Goal: Task Accomplishment & Management: Use online tool/utility

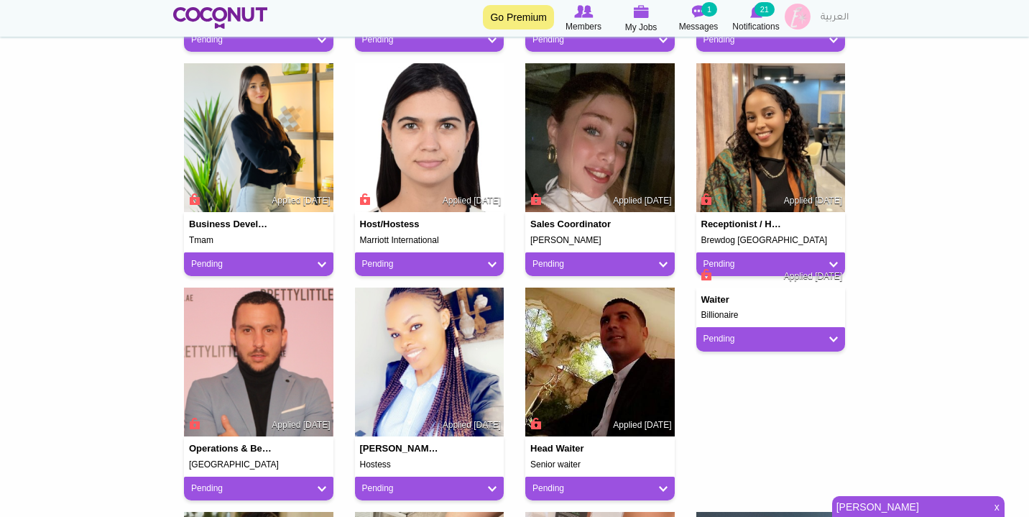
click at [879, 494] on body "Toggle navigation Go Premium Members My Jobs Post a Job Messages 1 Notification…" at bounding box center [514, 126] width 1029 height 1861
click at [879, 500] on link "[PERSON_NAME]" at bounding box center [909, 506] width 154 height 20
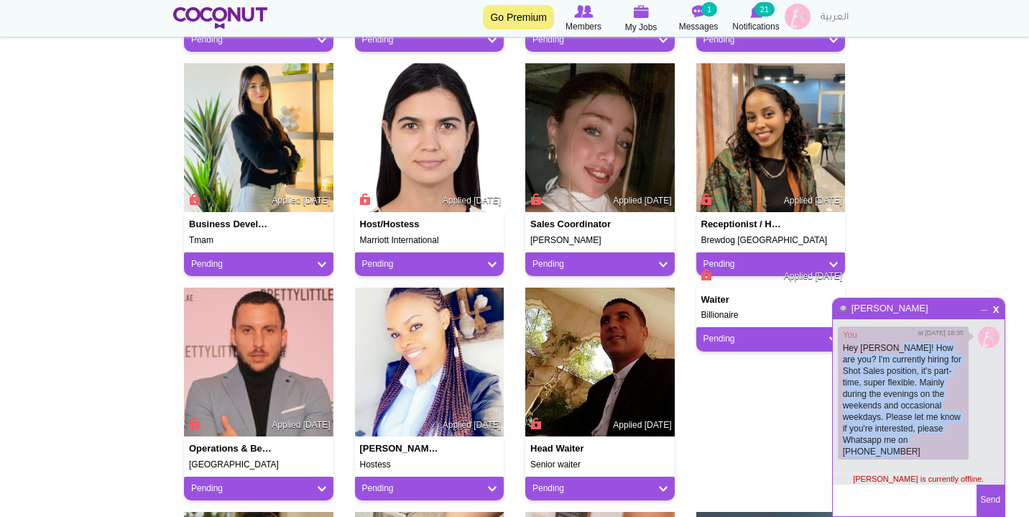
drag, startPoint x: 898, startPoint y: 439, endPoint x: 894, endPoint y: 345, distance: 94.2
click at [894, 345] on p "Hey [PERSON_NAME]! How are you? I'm currently hiring for Shot Sales position, i…" at bounding box center [903, 399] width 121 height 115
copy p "How are you? I'm currently hiring for Shot Sales position, it's part-time, supe…"
drag, startPoint x: 894, startPoint y: 441, endPoint x: 896, endPoint y: 350, distance: 91.3
click at [896, 350] on p "Hey [PERSON_NAME]! How are you? I'm currently hiring for Shot Sales position, i…" at bounding box center [903, 399] width 121 height 115
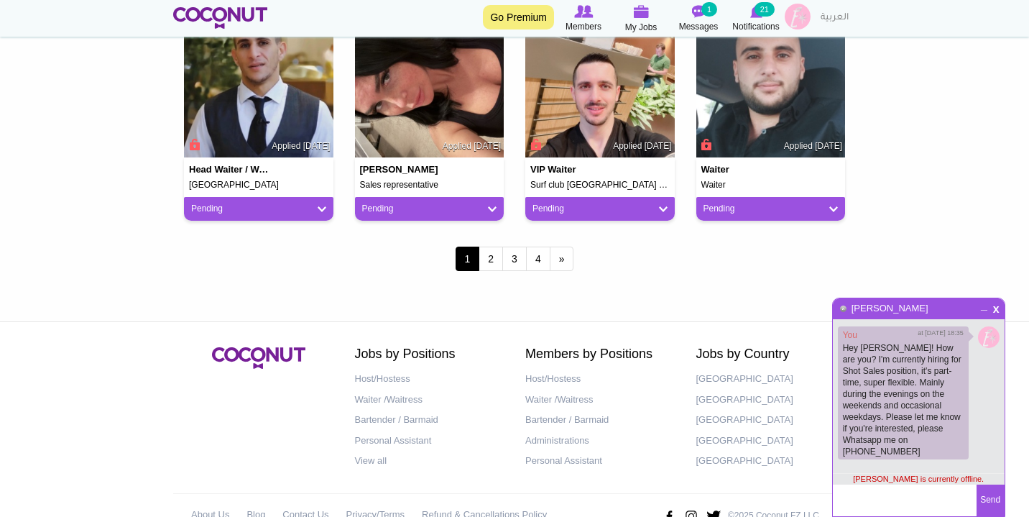
scroll to position [1311, 0]
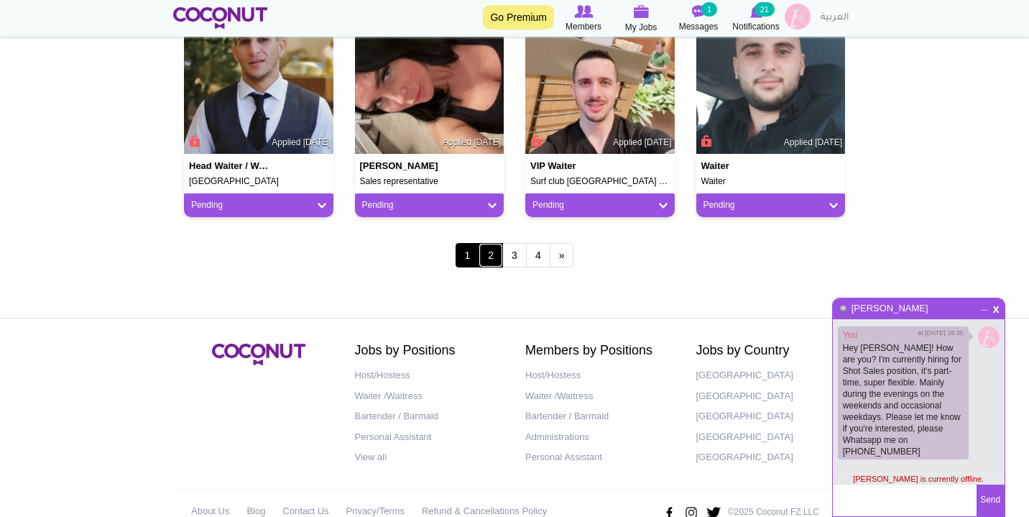
click at [485, 262] on link "2" at bounding box center [491, 255] width 24 height 24
click at [982, 308] on span "_" at bounding box center [984, 304] width 12 height 9
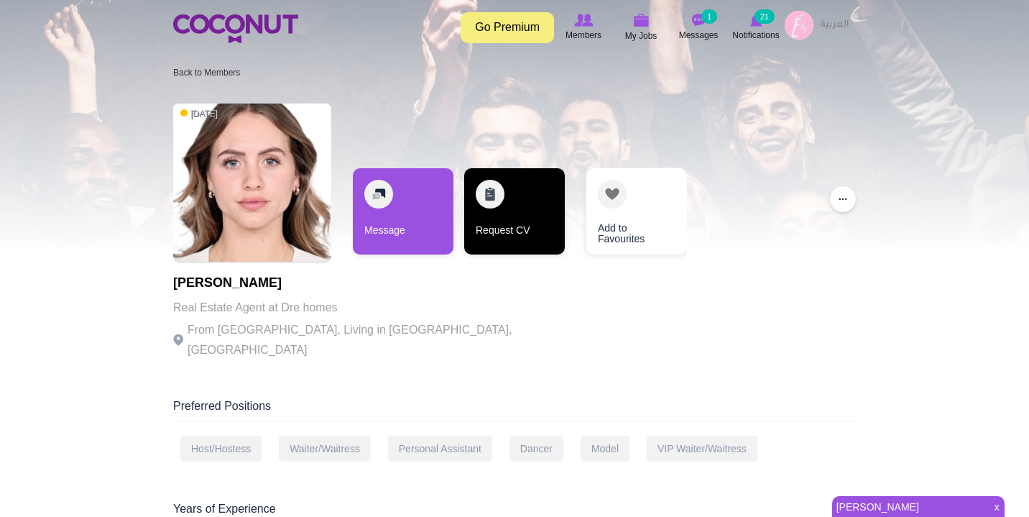
click at [493, 198] on link "Request CV" at bounding box center [514, 211] width 101 height 86
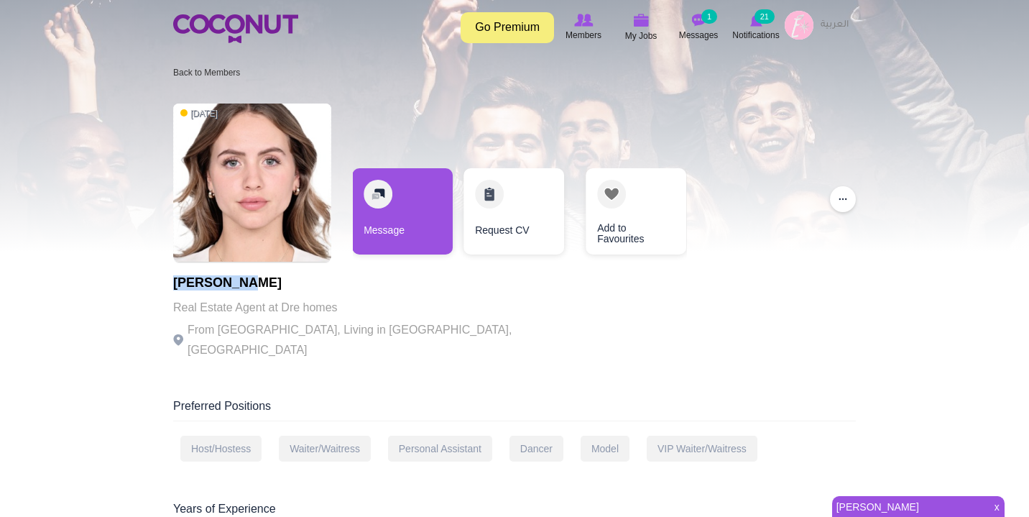
drag, startPoint x: 238, startPoint y: 285, endPoint x: 175, endPoint y: 285, distance: 63.2
click at [175, 285] on h1 "Abi Cutler" at bounding box center [370, 283] width 395 height 14
copy h1 "[PERSON_NAME]"
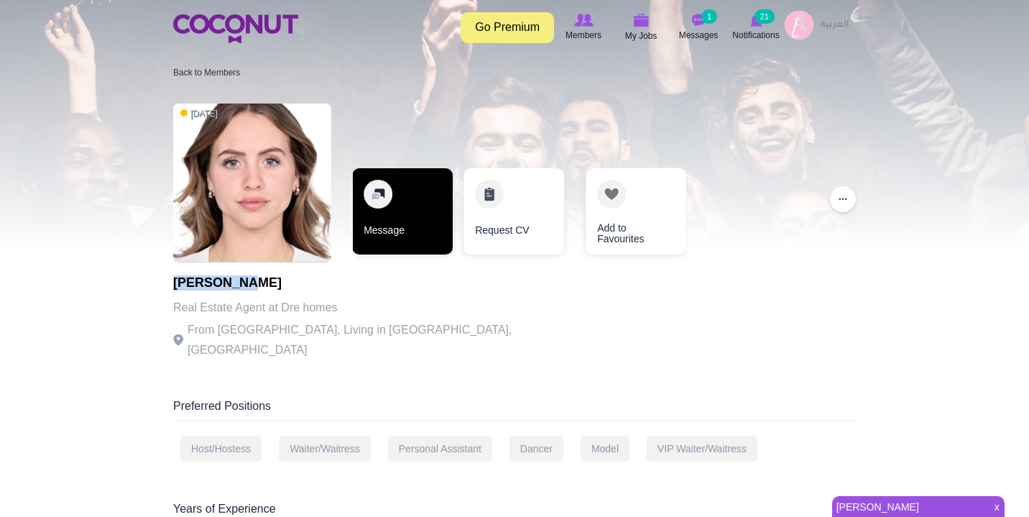
click at [369, 226] on link "Message" at bounding box center [402, 211] width 101 height 86
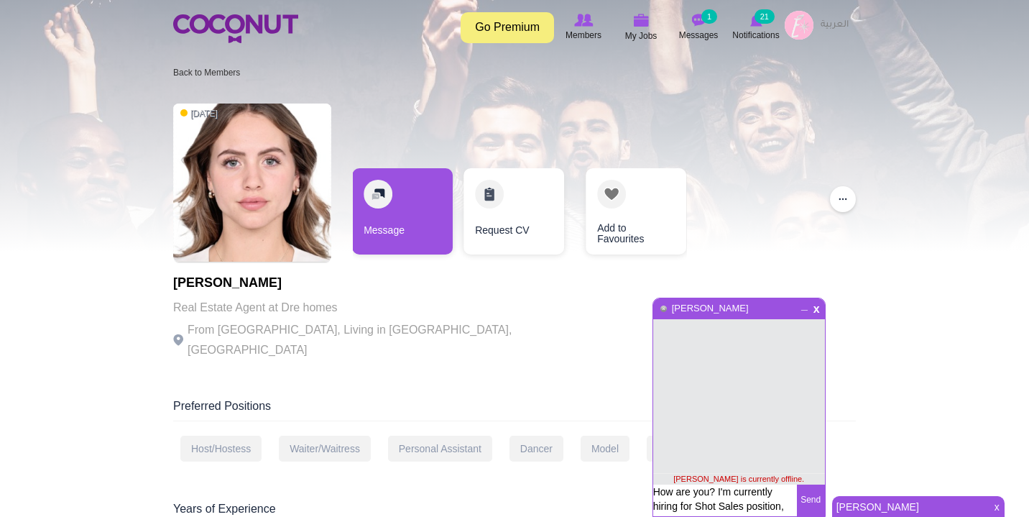
scroll to position [96, 0]
click at [698, 501] on textarea "How are you? I'm currently hiring for Shot Sales position, it's part-time, supe…" at bounding box center [725, 500] width 144 height 32
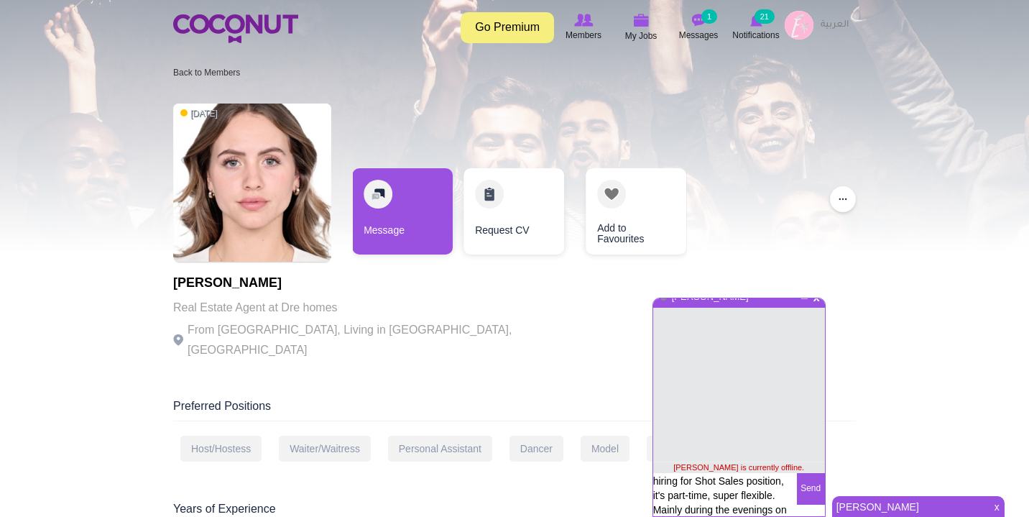
scroll to position [0, 0]
type textarea "Hi! How are you? I'm currently hiring for Shot Sales position, it's part-time, …"
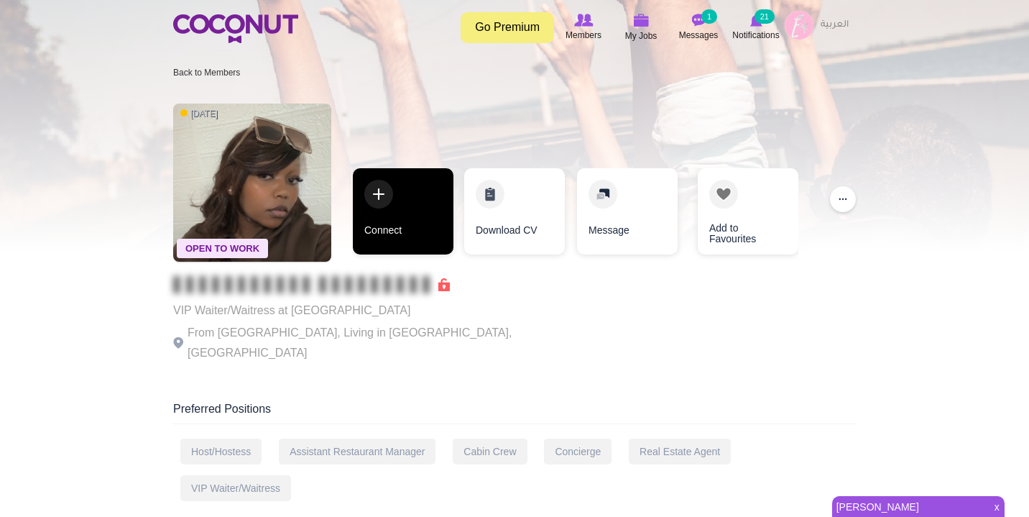
click at [407, 203] on link "Connect" at bounding box center [403, 211] width 101 height 86
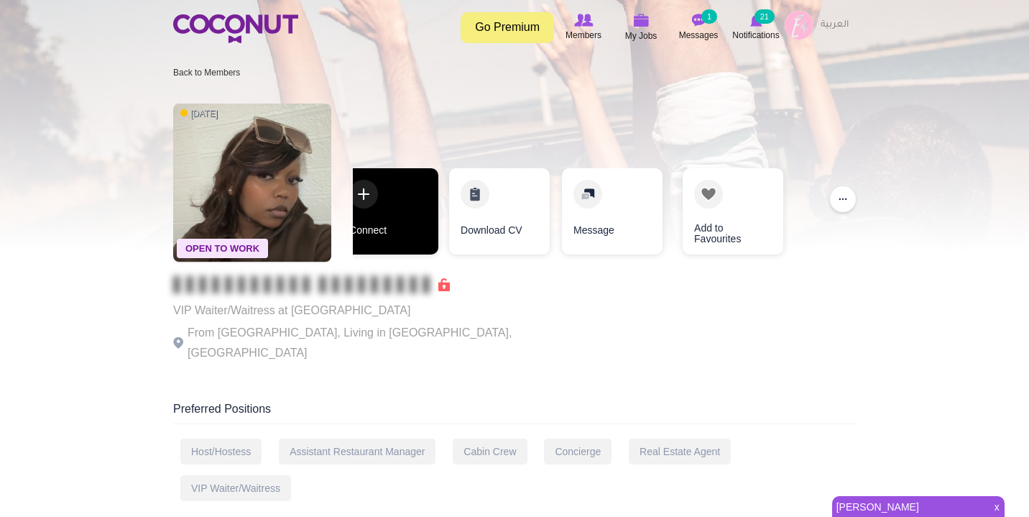
click at [376, 190] on link "Connect" at bounding box center [388, 211] width 101 height 86
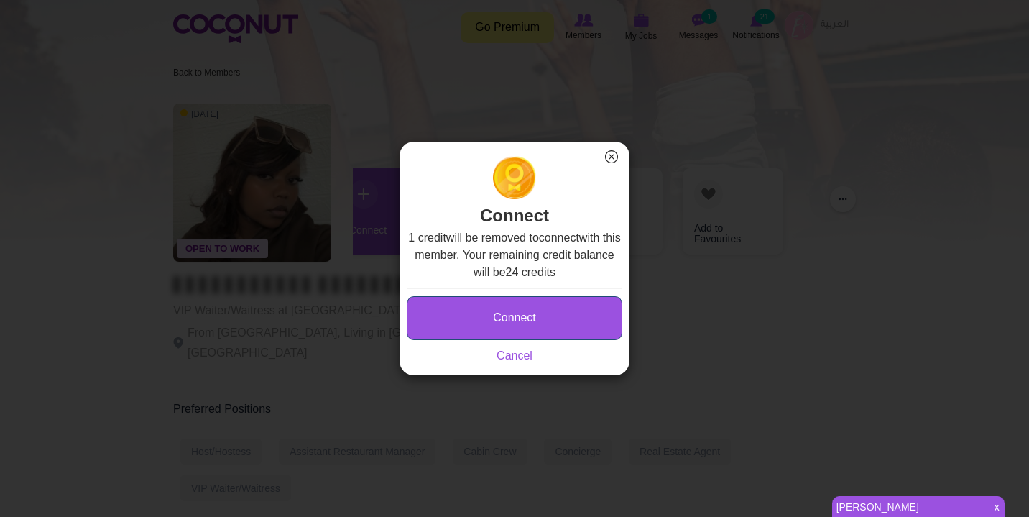
click at [537, 309] on button "Connect" at bounding box center [515, 318] width 216 height 44
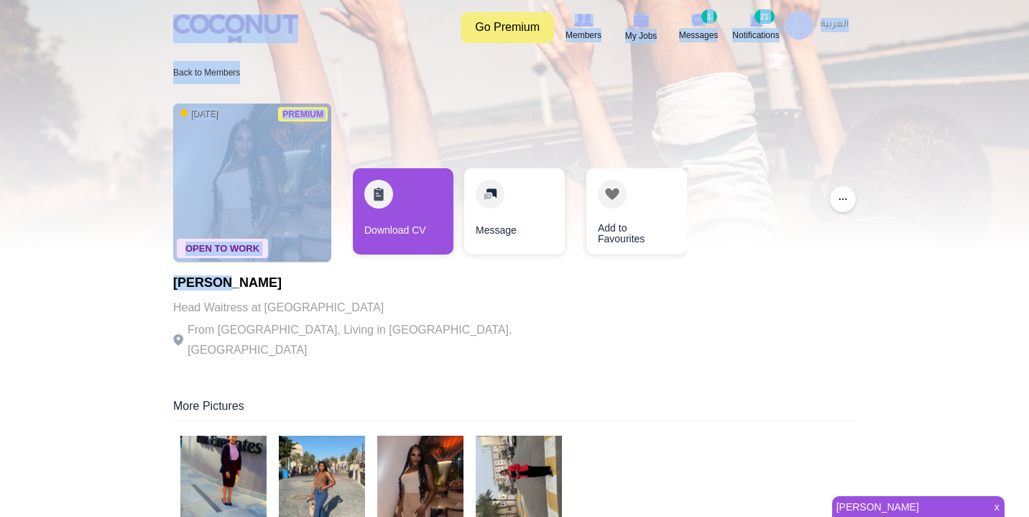
drag, startPoint x: 216, startPoint y: 285, endPoint x: 172, endPoint y: 285, distance: 43.8
click at [173, 285] on h1 "[PERSON_NAME]" at bounding box center [370, 283] width 395 height 14
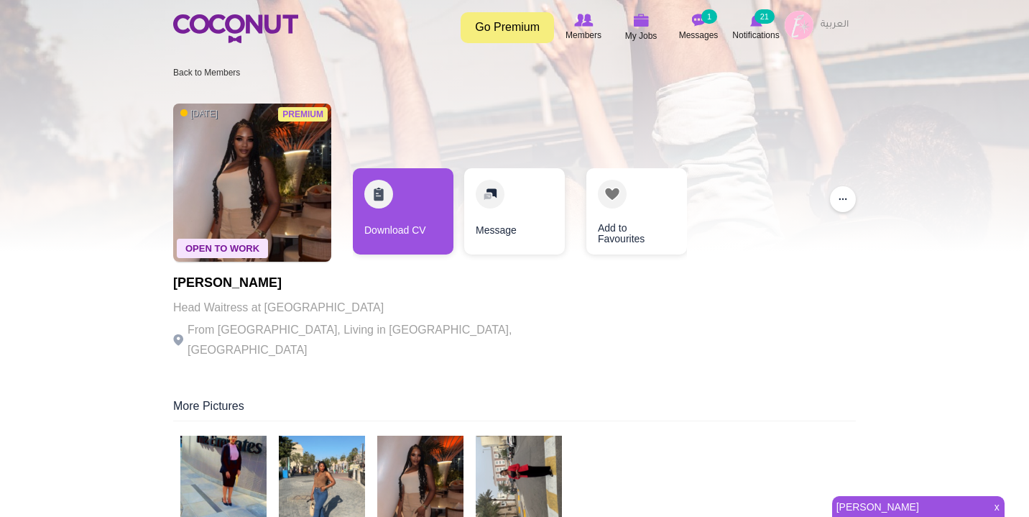
click at [181, 286] on h1 "[PERSON_NAME]" at bounding box center [370, 283] width 395 height 14
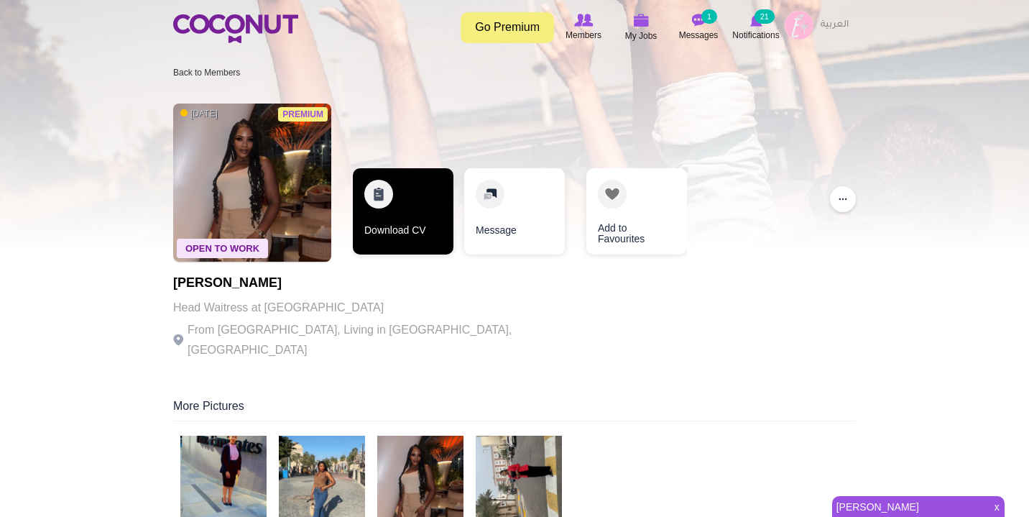
click at [395, 228] on link "Download CV" at bounding box center [403, 211] width 101 height 86
click at [383, 200] on link "Download CV" at bounding box center [403, 211] width 101 height 86
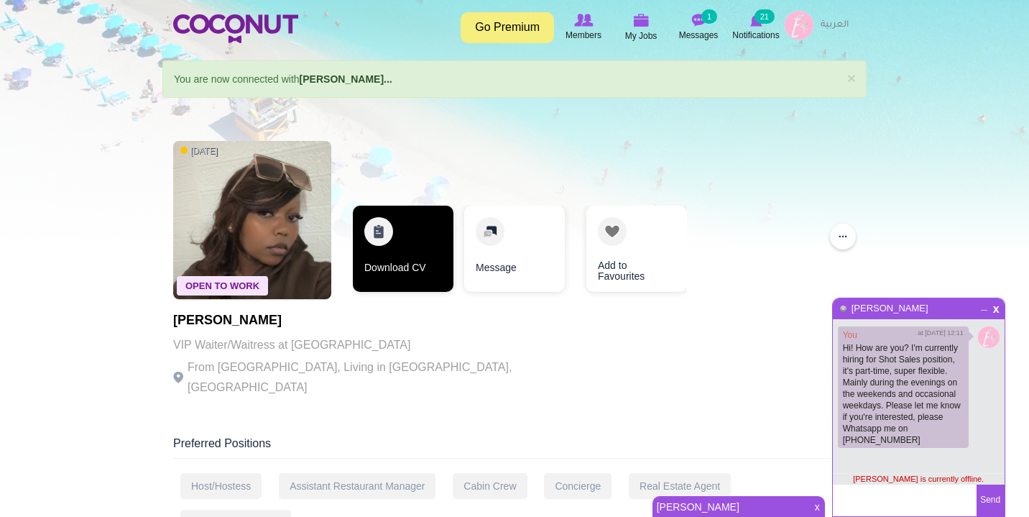
click at [392, 216] on link "Download CV" at bounding box center [403, 248] width 101 height 86
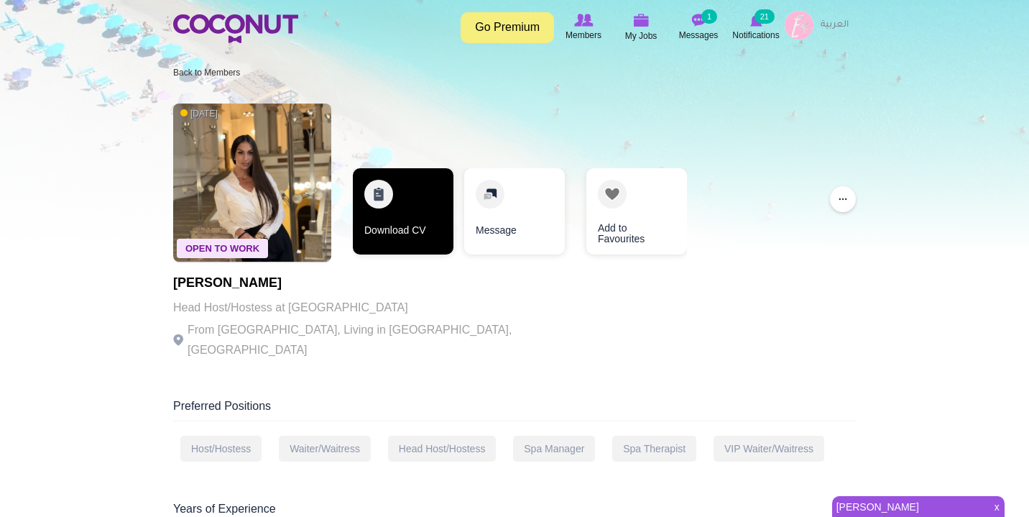
click at [360, 175] on link "Download CV" at bounding box center [403, 211] width 101 height 86
click at [379, 183] on link "Download CV" at bounding box center [403, 211] width 101 height 86
click at [394, 205] on link "Download CV" at bounding box center [403, 211] width 101 height 86
click at [382, 209] on link "Download CV" at bounding box center [403, 211] width 101 height 86
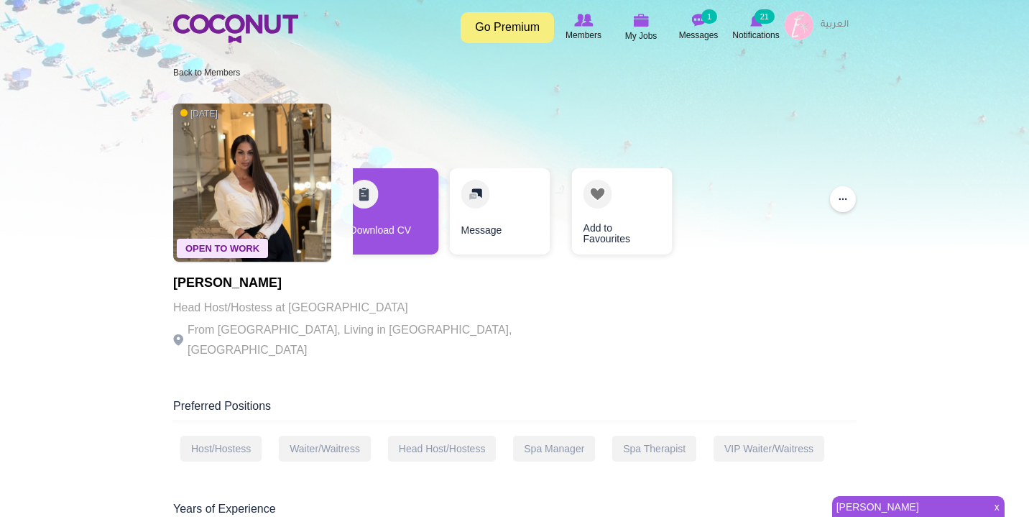
drag, startPoint x: 282, startPoint y: 283, endPoint x: 164, endPoint y: 283, distance: 118.6
click at [231, 287] on h1 "Sara Sljivancani" at bounding box center [370, 283] width 395 height 14
click at [234, 287] on h1 "Sara Sljivancani" at bounding box center [370, 283] width 395 height 14
click at [234, 286] on h1 "Sara Sljivancani" at bounding box center [370, 283] width 395 height 14
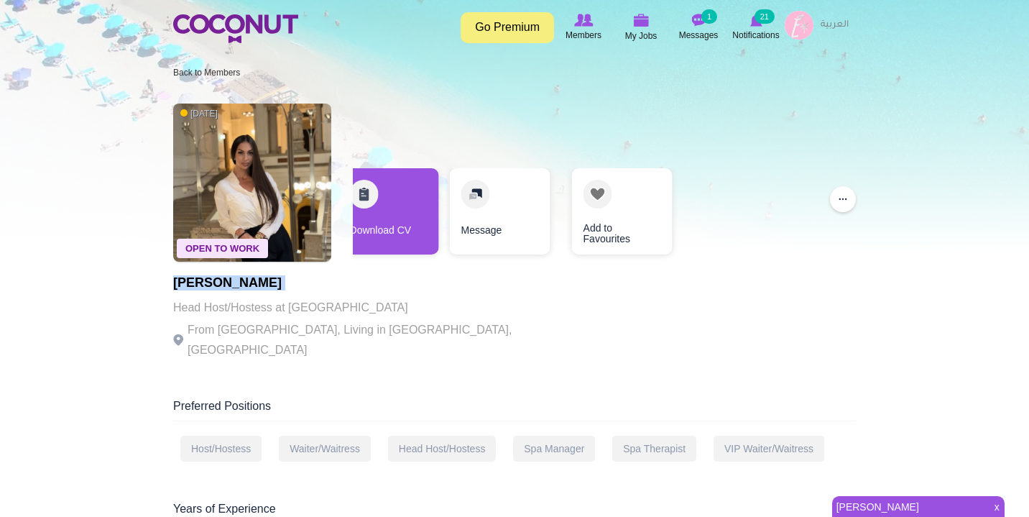
click at [234, 286] on h1 "Sara Sljivancani" at bounding box center [370, 283] width 395 height 14
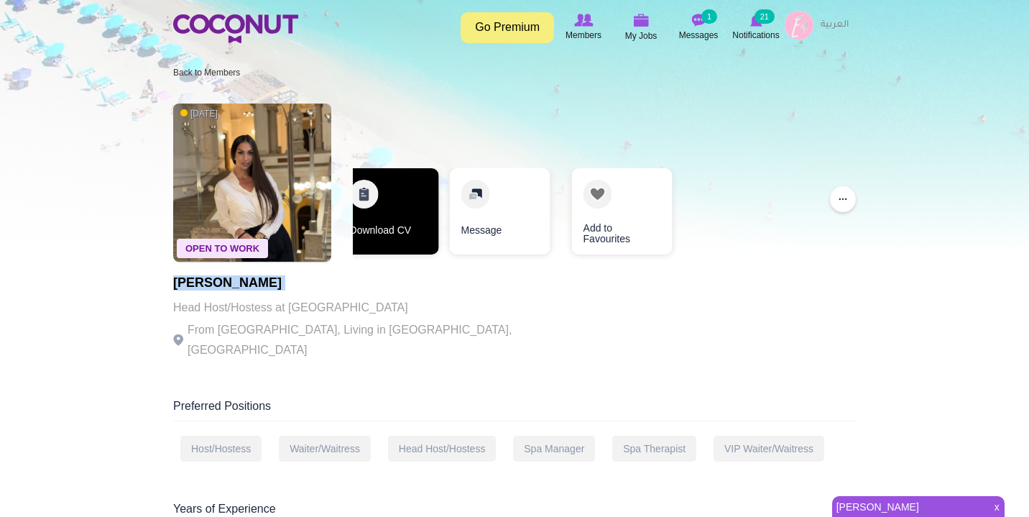
copy div "Sara Sljivancani"
click at [383, 211] on link "Download CV" at bounding box center [388, 211] width 101 height 86
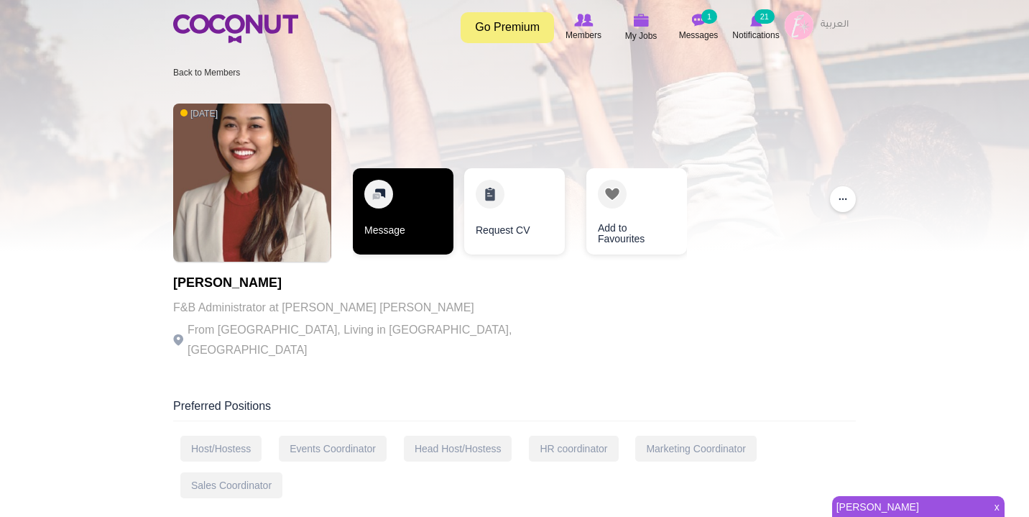
click at [415, 228] on link "Message" at bounding box center [403, 211] width 101 height 86
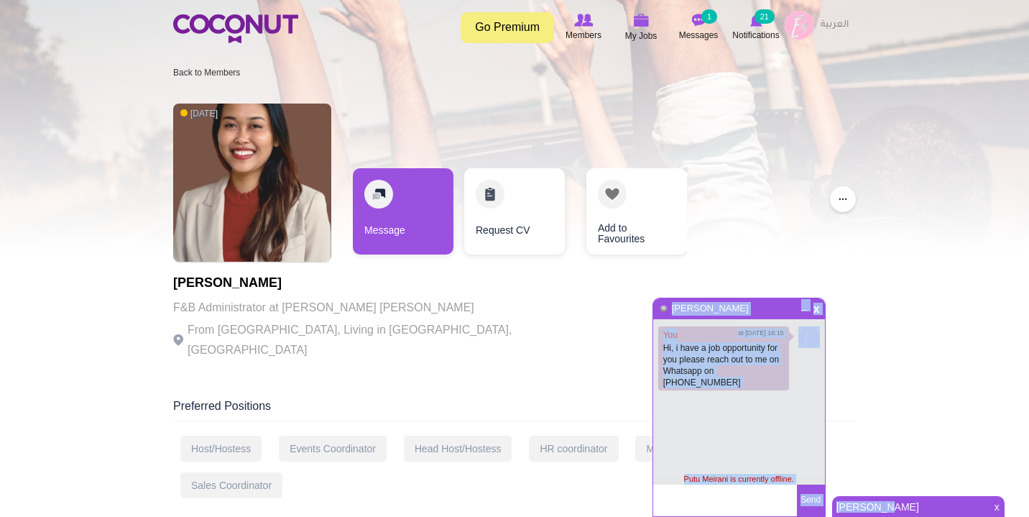
drag, startPoint x: 886, startPoint y: 510, endPoint x: 889, endPoint y: 481, distance: 29.0
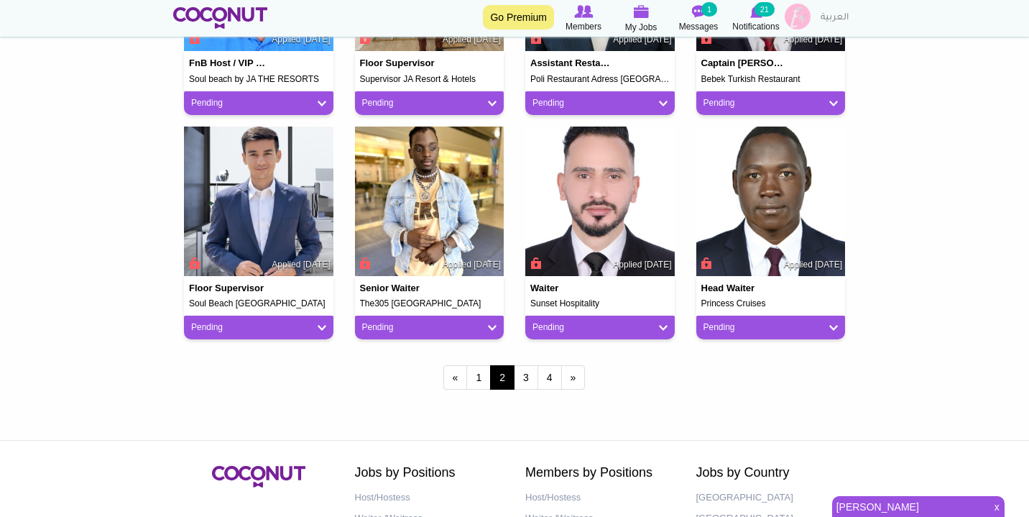
scroll to position [1197, 0]
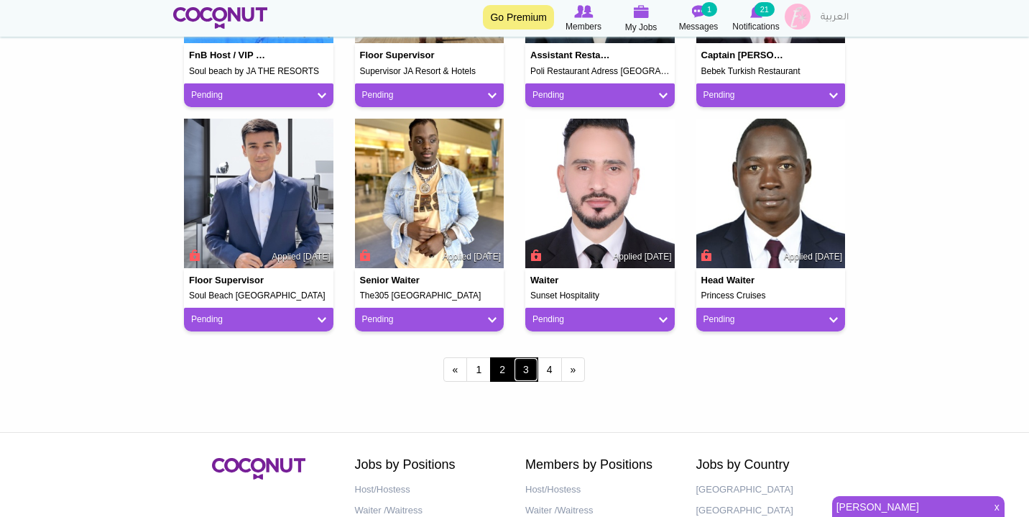
click at [523, 372] on link "3" at bounding box center [526, 369] width 24 height 24
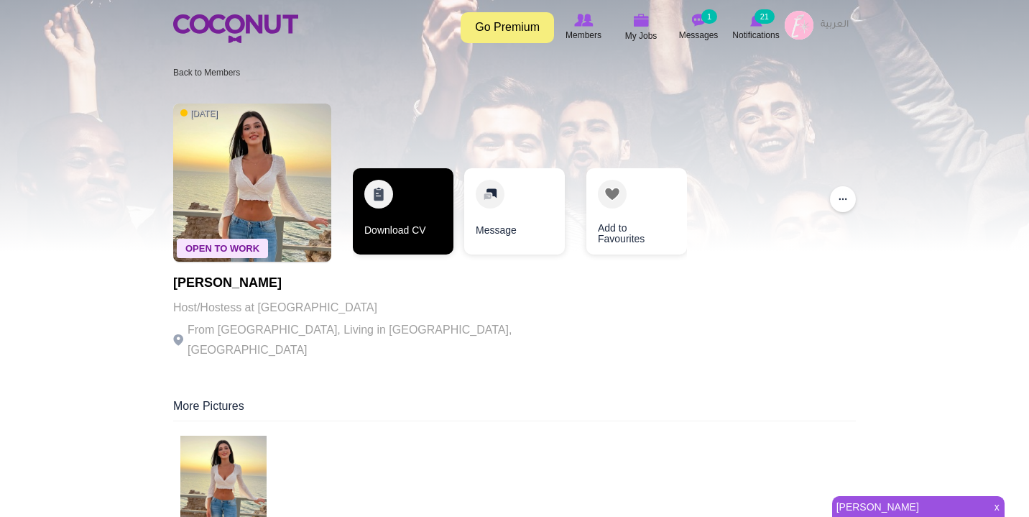
click at [376, 218] on link "Download CV" at bounding box center [403, 211] width 101 height 86
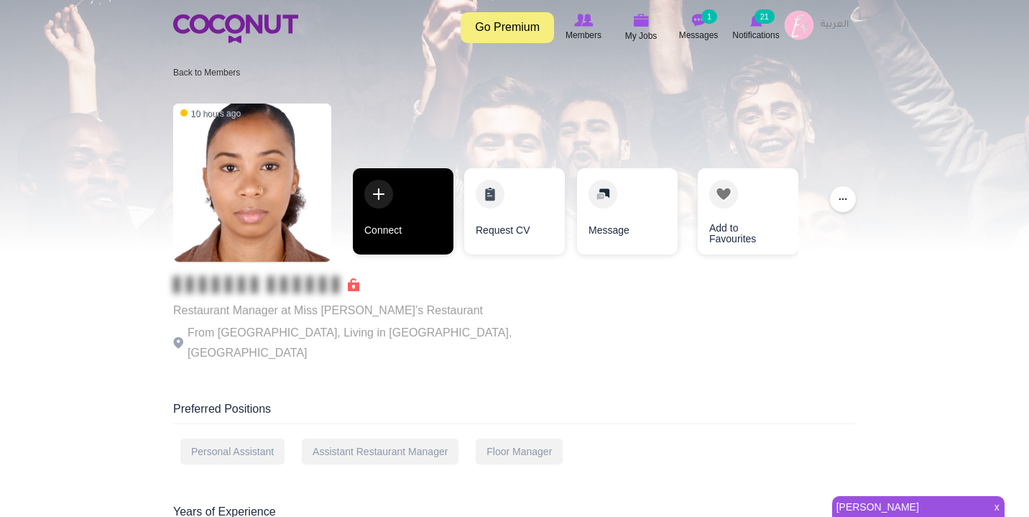
click at [384, 201] on link "Connect" at bounding box center [403, 211] width 101 height 86
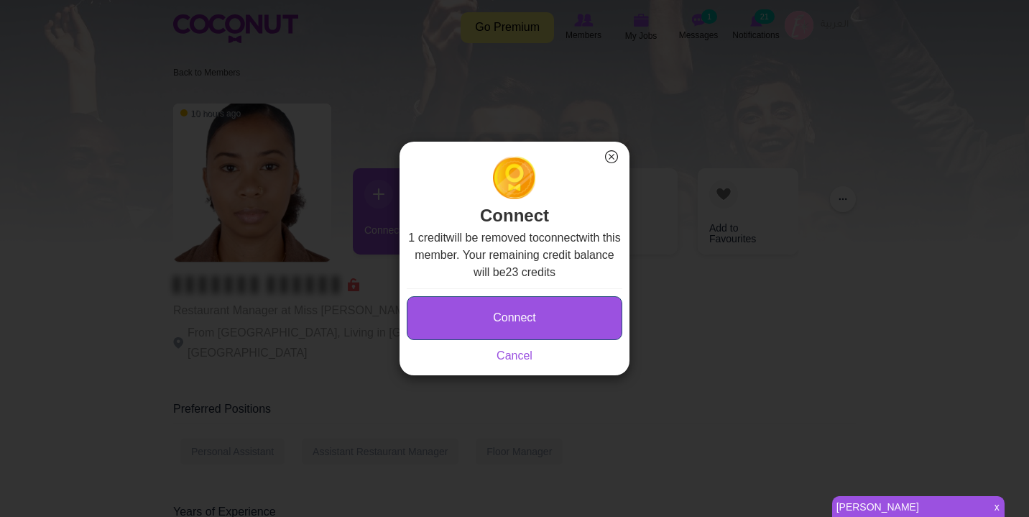
click at [508, 301] on button "Connect" at bounding box center [515, 318] width 216 height 44
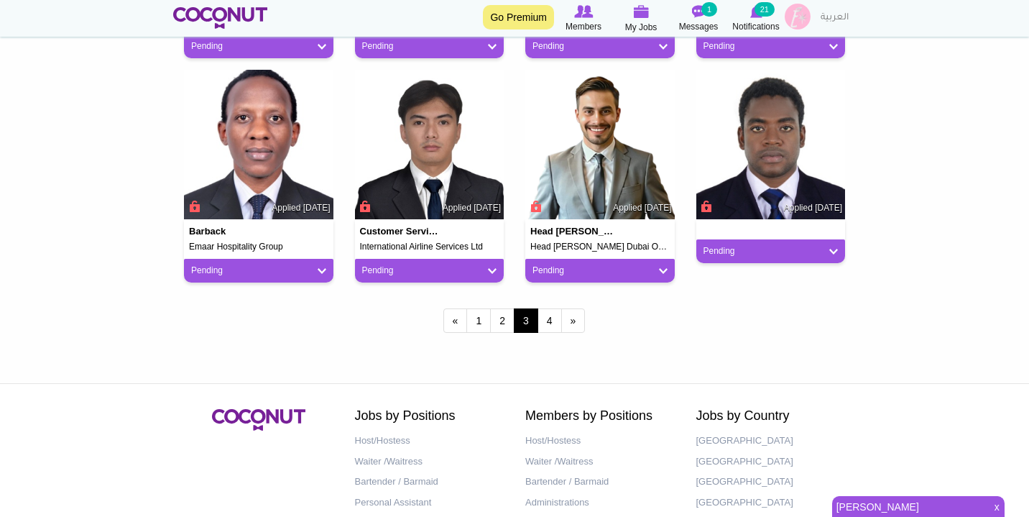
scroll to position [1243, 0]
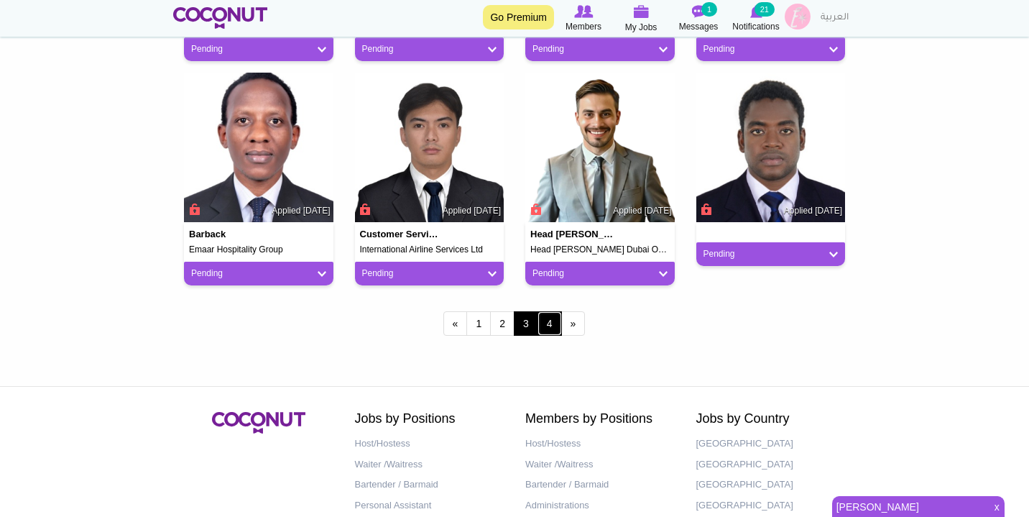
click at [555, 322] on link "4" at bounding box center [549, 323] width 24 height 24
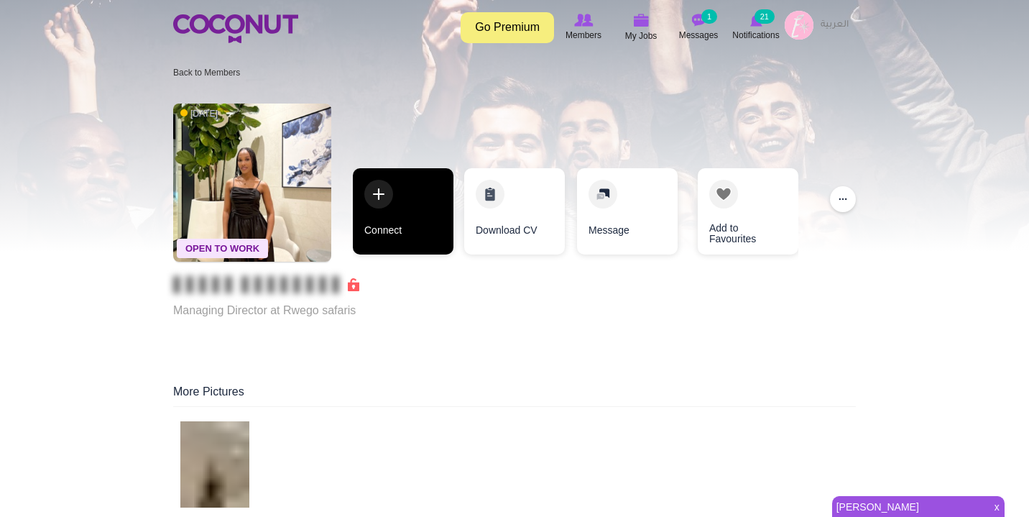
click at [399, 211] on link "Connect" at bounding box center [403, 211] width 101 height 86
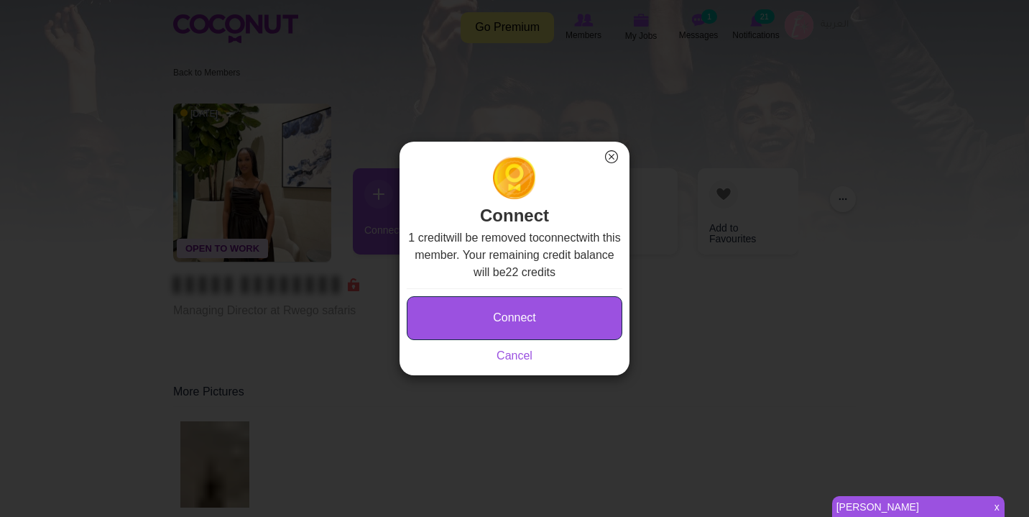
click at [493, 312] on button "Connect" at bounding box center [515, 318] width 216 height 44
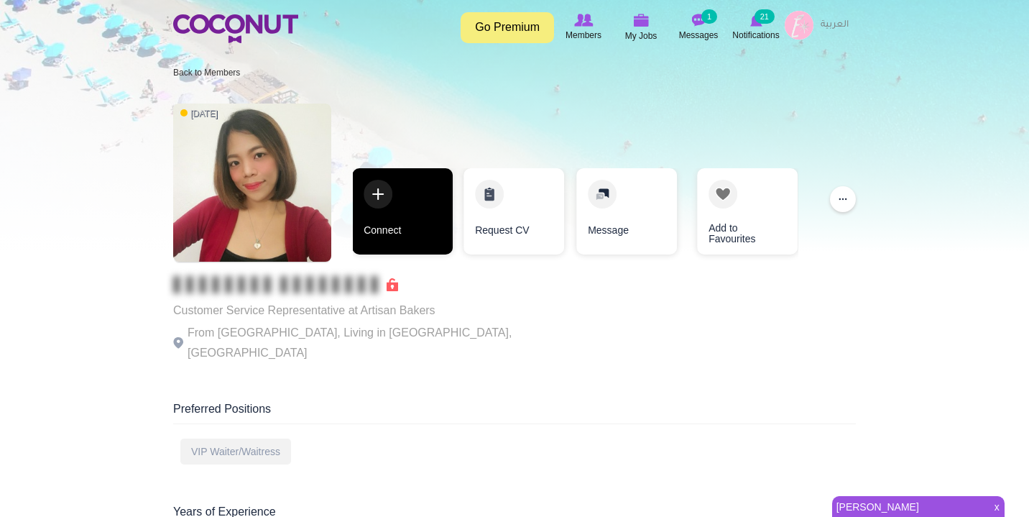
click at [364, 199] on link "Connect" at bounding box center [402, 211] width 101 height 86
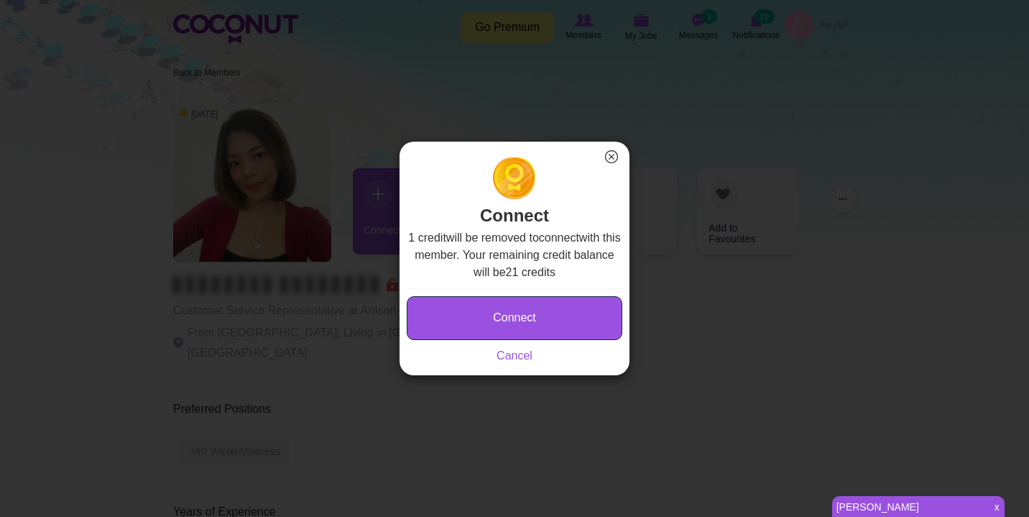
click at [488, 308] on button "Connect" at bounding box center [515, 318] width 216 height 44
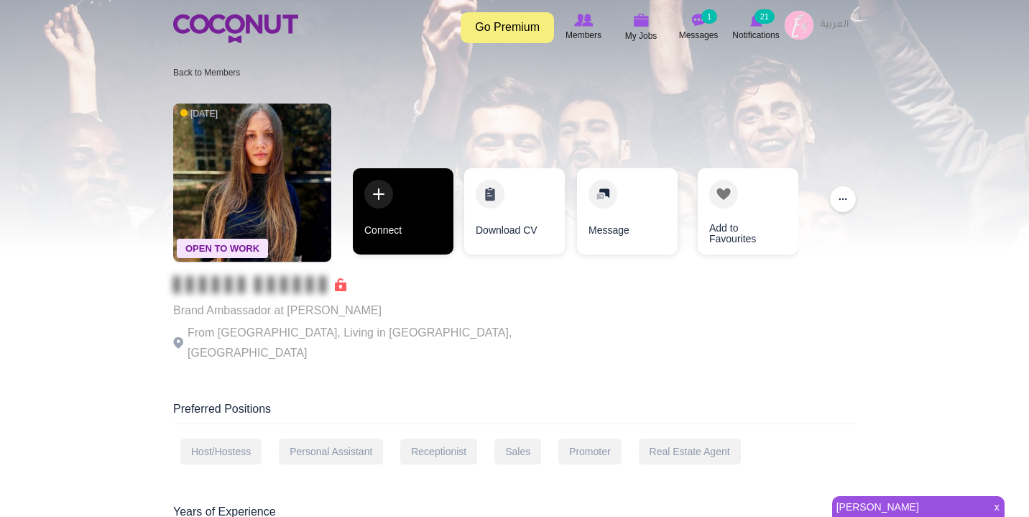
click at [375, 209] on link "Connect" at bounding box center [403, 211] width 101 height 86
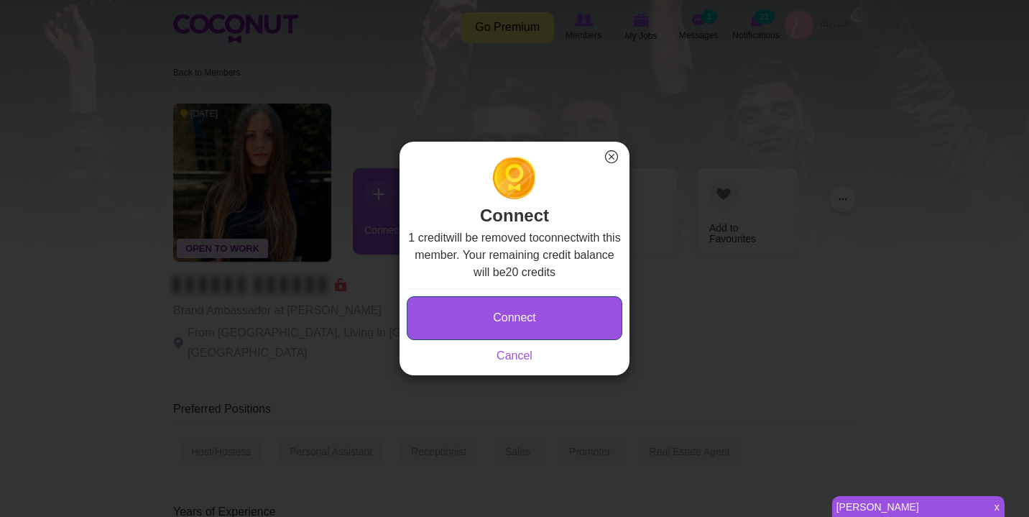
click at [528, 308] on button "Connect" at bounding box center [515, 318] width 216 height 44
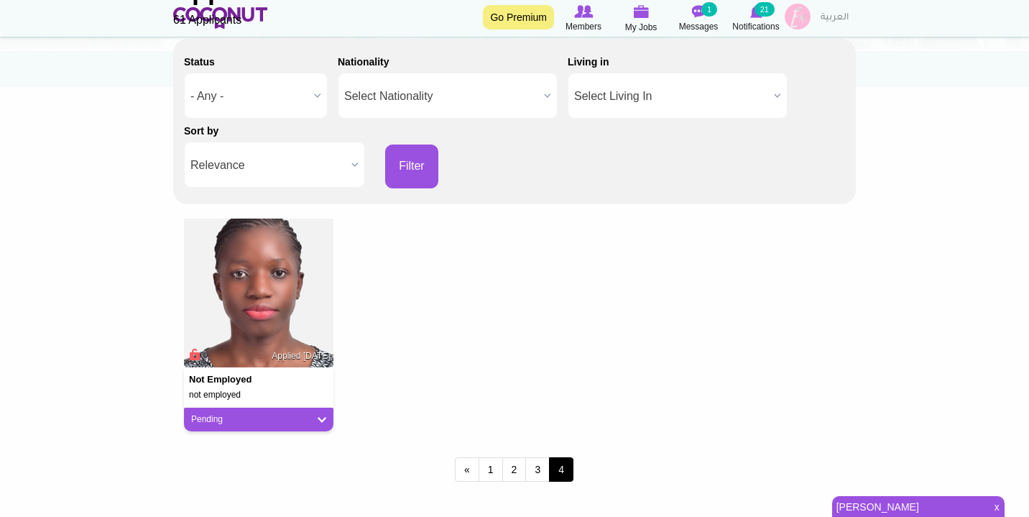
scroll to position [202, 0]
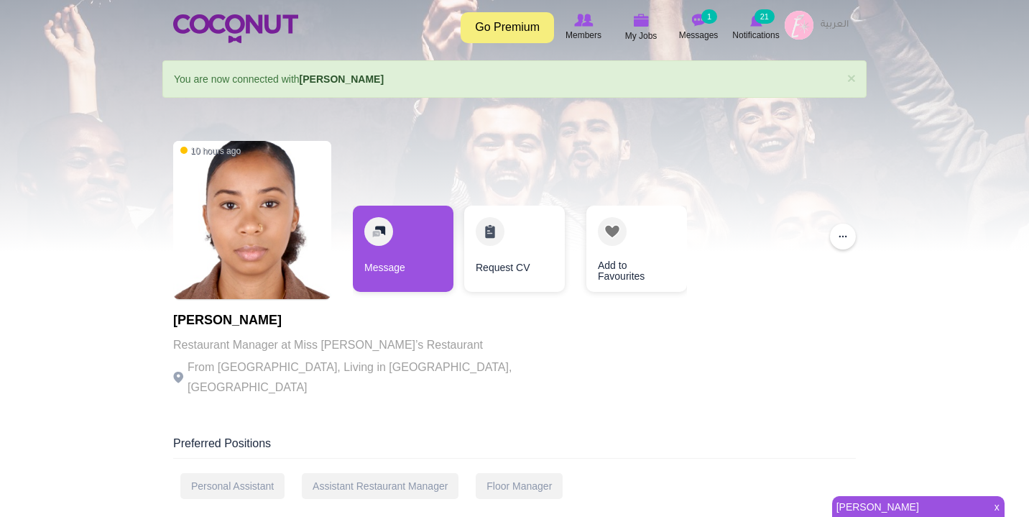
click at [893, 502] on link "[PERSON_NAME]" at bounding box center [909, 506] width 154 height 20
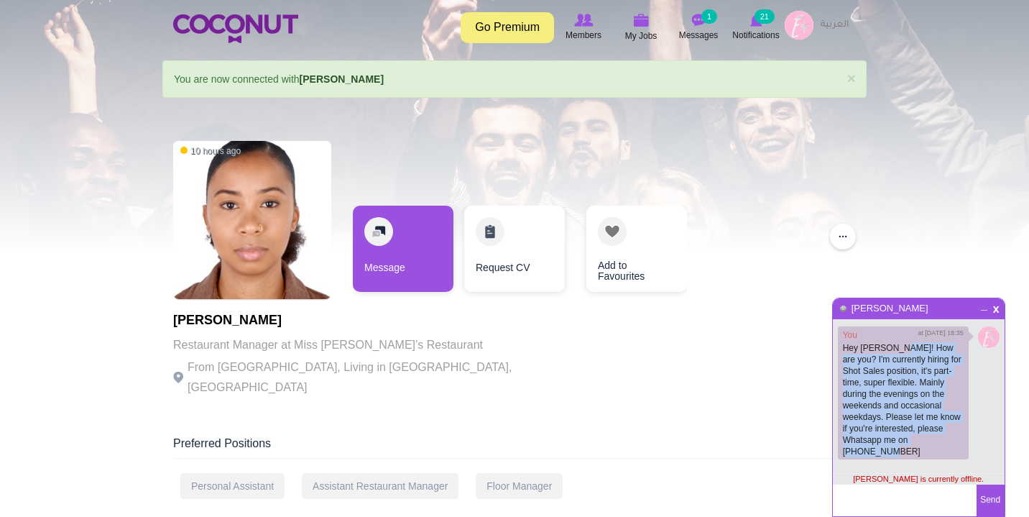
drag, startPoint x: 904, startPoint y: 439, endPoint x: 894, endPoint y: 348, distance: 91.1
click at [895, 349] on p "Hey [PERSON_NAME]! How are you? I'm currently hiring for Shot Sales position, i…" at bounding box center [903, 399] width 121 height 115
copy p "How are you? I'm currently hiring for Shot Sales position, it's part-time, supe…"
drag, startPoint x: 900, startPoint y: 441, endPoint x: 897, endPoint y: 351, distance: 90.6
click at [897, 351] on p "Hey [PERSON_NAME]! How are you? I'm currently hiring for Shot Sales position, i…" at bounding box center [903, 399] width 121 height 115
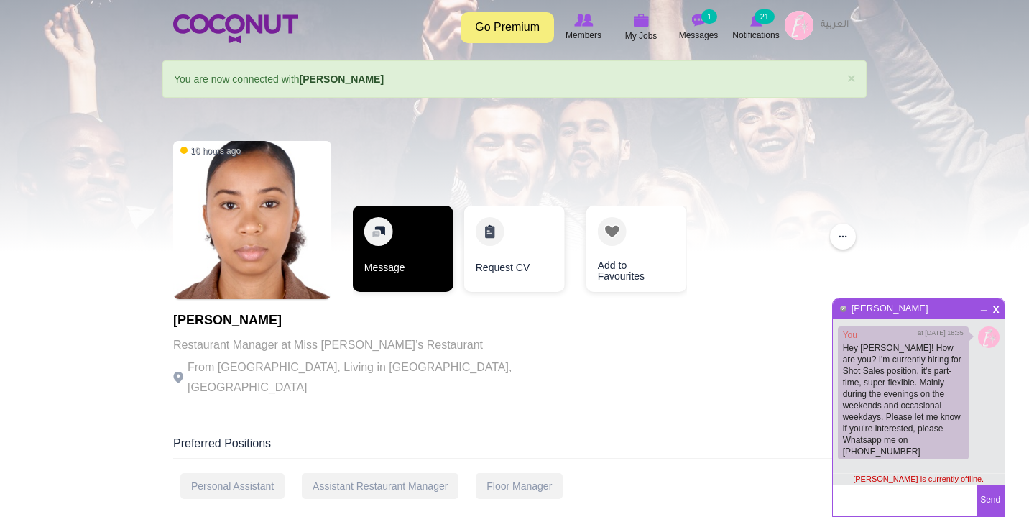
click at [391, 226] on link "Message" at bounding box center [403, 248] width 101 height 86
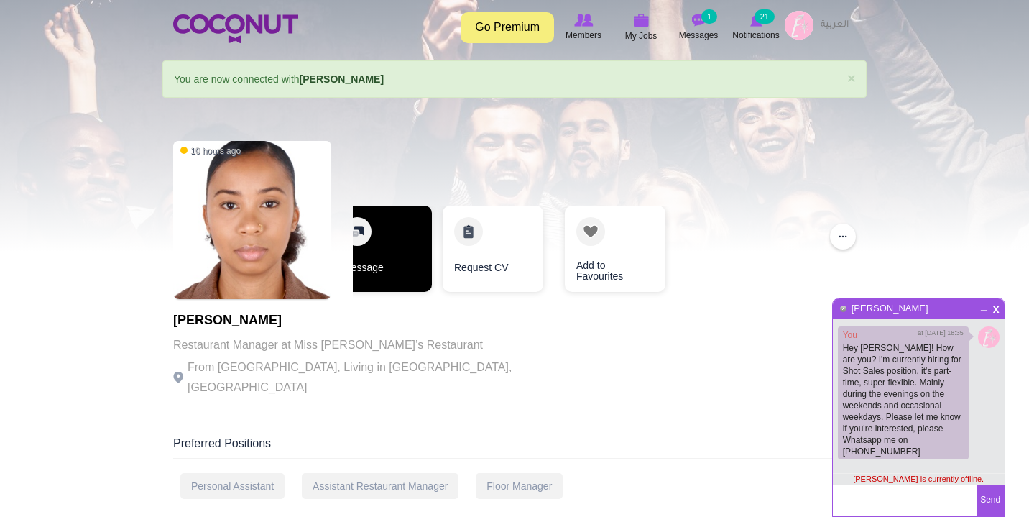
click at [384, 244] on link "Message" at bounding box center [381, 248] width 101 height 86
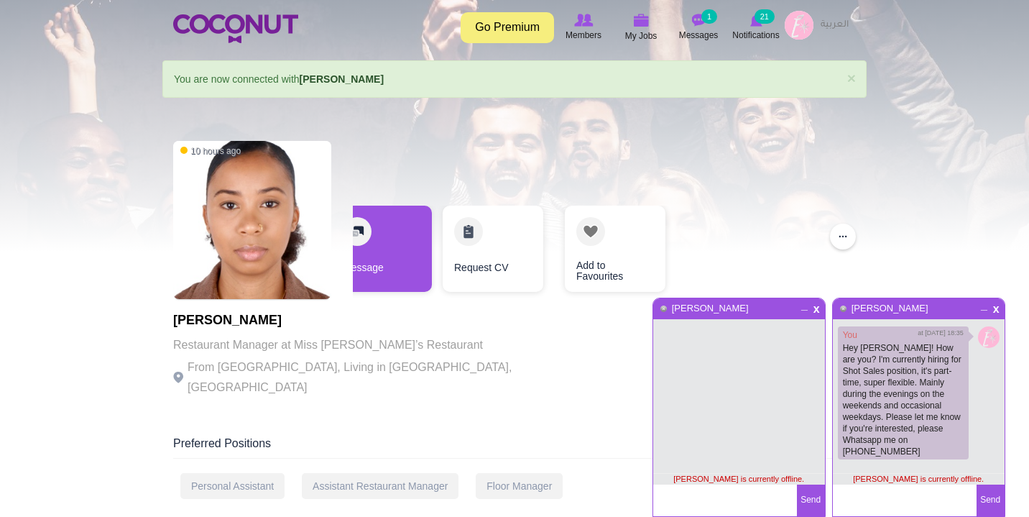
paste textarea "How are you? I'm currently hiring for Shot Sales position, it's part-time, supe…"
type textarea "How are you? I'm currently hiring for Shot Sales position, it's part-time, supe…"
click at [708, 495] on textarea at bounding box center [725, 500] width 144 height 32
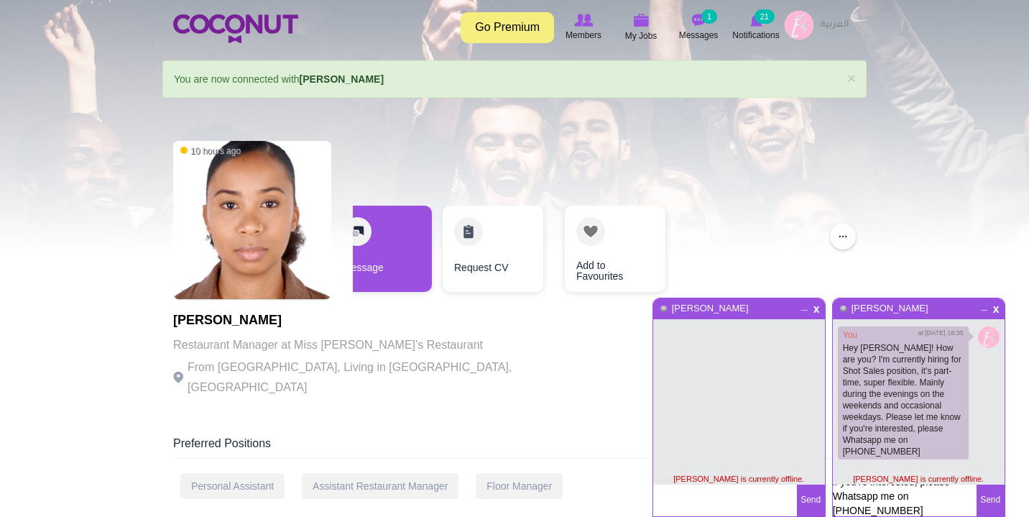
paste textarea "How are you? I'm currently hiring for Shot Sales position, it's part-time, supe…"
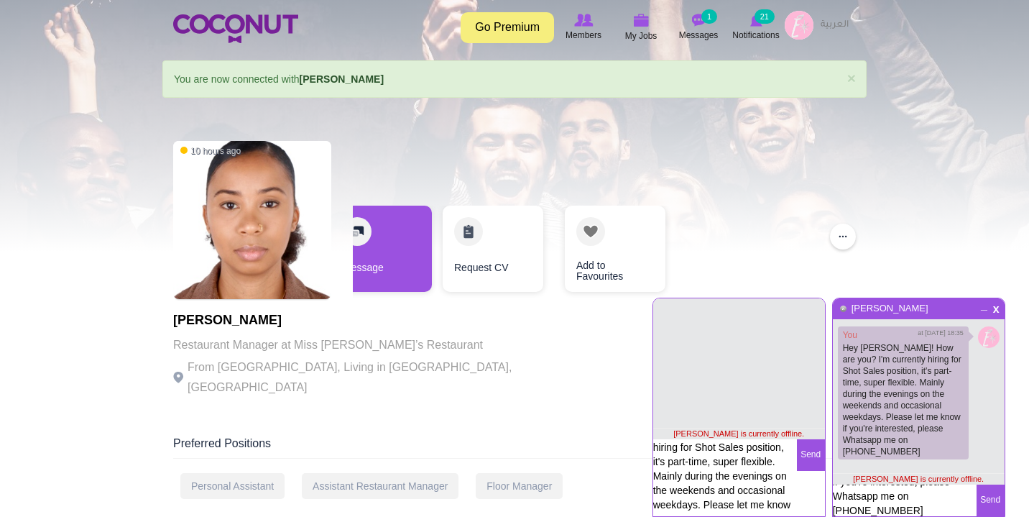
scroll to position [0, 0]
type textarea "Hi, How are you? I'm currently hiring for Shot Sales position, it's part-time, …"
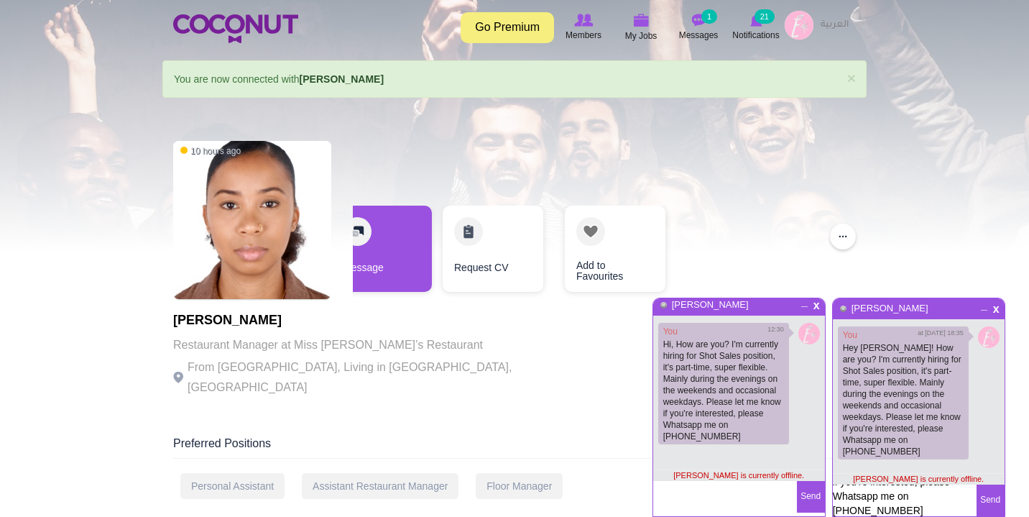
scroll to position [4, 0]
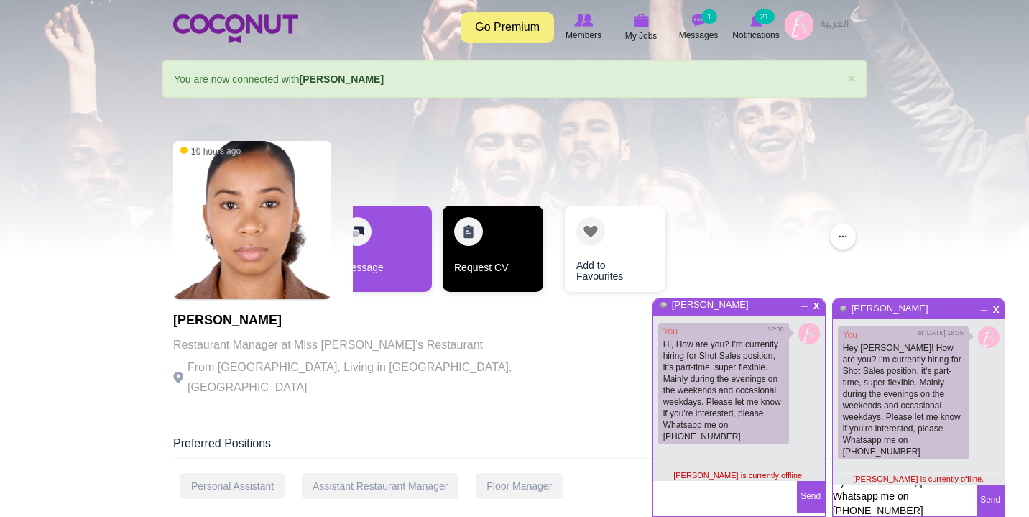
click at [489, 262] on link "Request CV" at bounding box center [493, 248] width 101 height 86
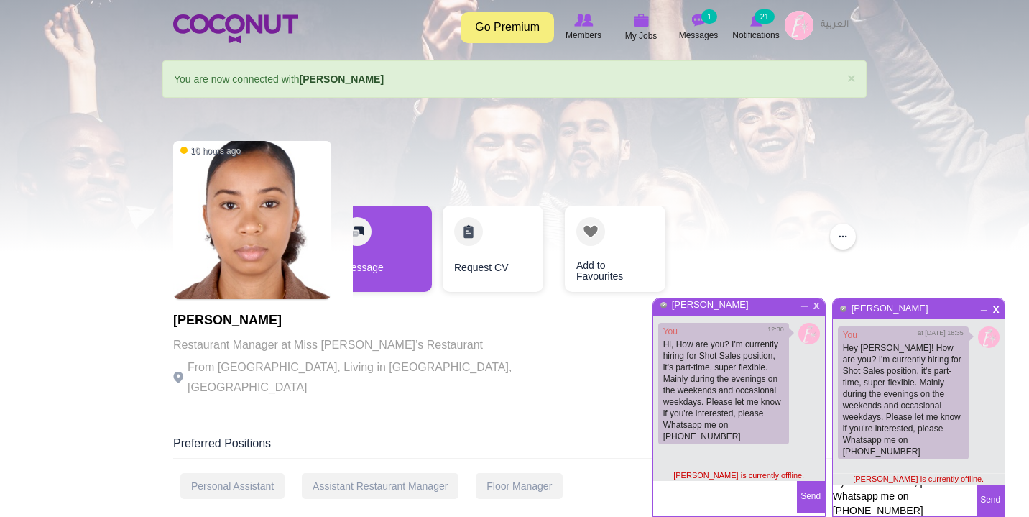
click at [816, 303] on span "x" at bounding box center [816, 303] width 12 height 11
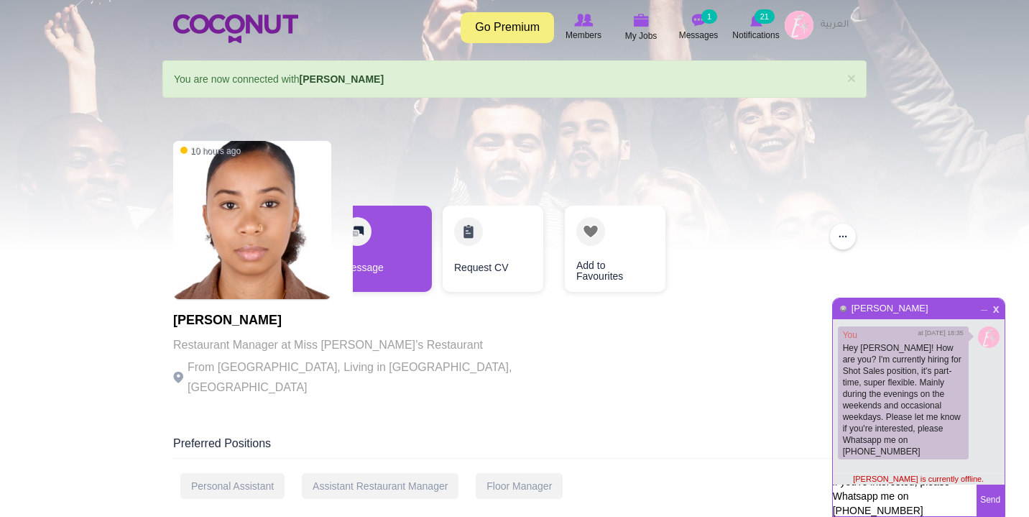
click at [994, 307] on span "x" at bounding box center [996, 307] width 12 height 11
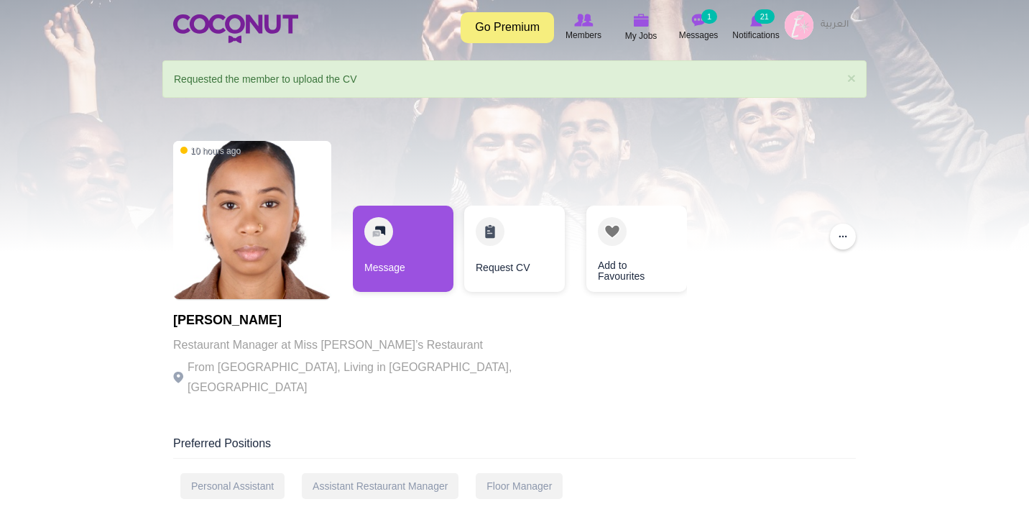
drag, startPoint x: 268, startPoint y: 322, endPoint x: 138, endPoint y: 321, distance: 130.0
copy h1 "[PERSON_NAME]"
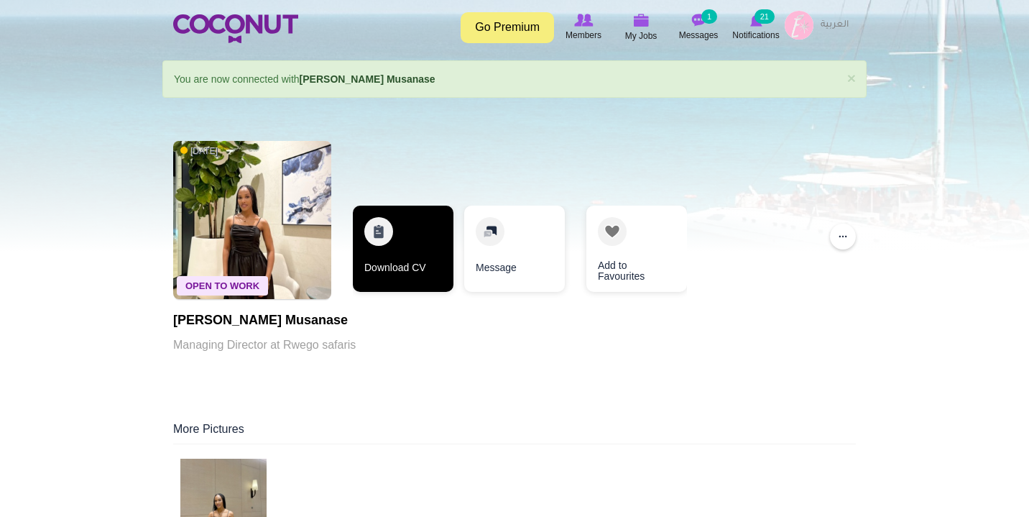
click at [399, 266] on link "Download CV" at bounding box center [403, 248] width 101 height 86
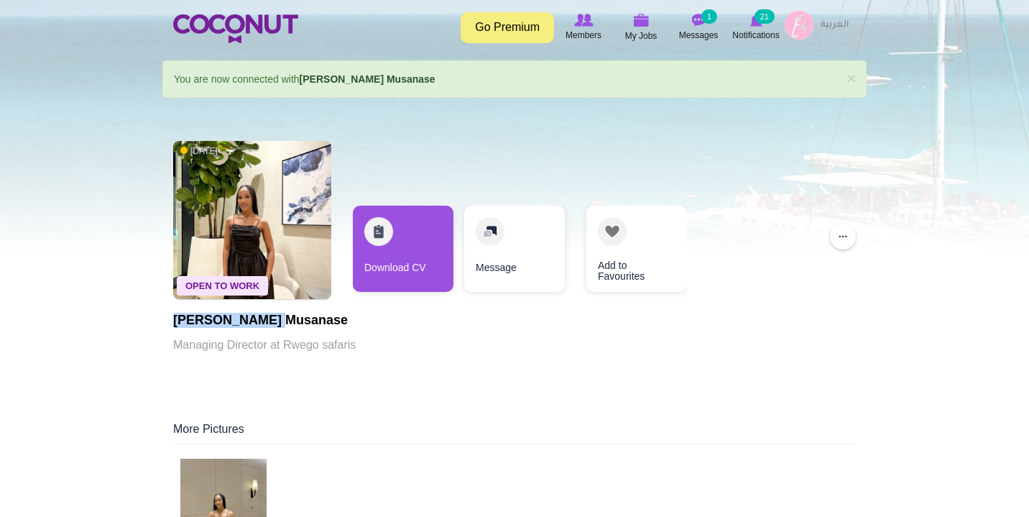
drag, startPoint x: 284, startPoint y: 323, endPoint x: 159, endPoint y: 323, distance: 125.0
copy h1 "Mable Musanase"
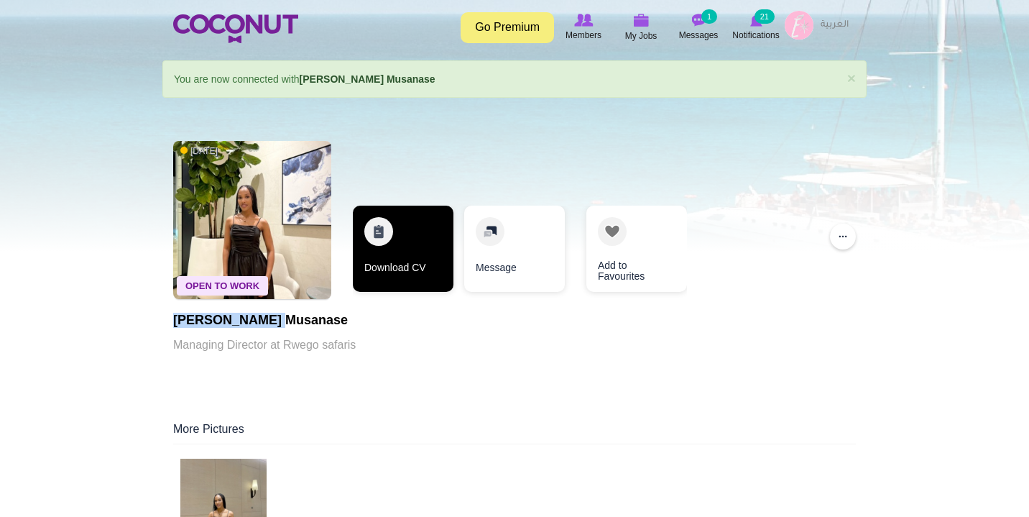
click at [385, 241] on link "Download CV" at bounding box center [403, 248] width 101 height 86
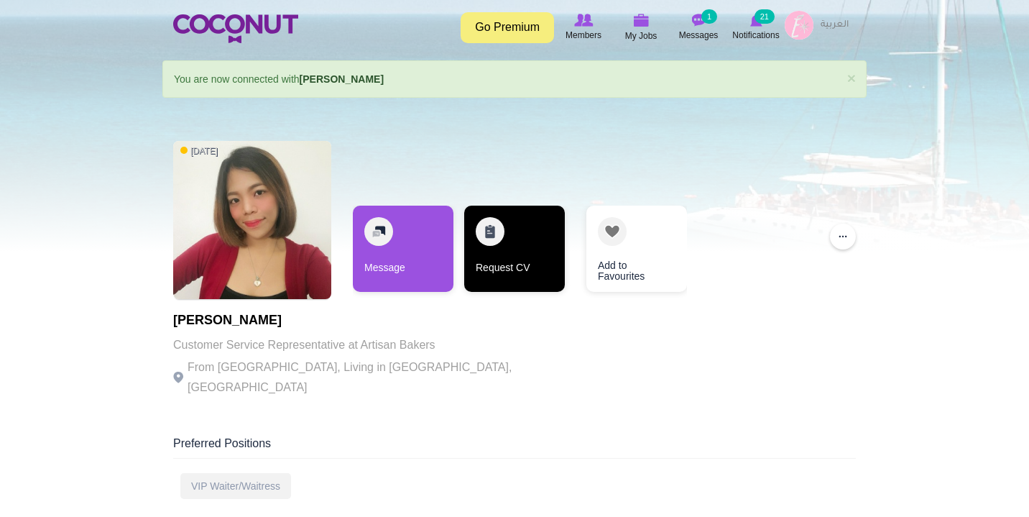
click at [495, 245] on link "Request CV" at bounding box center [514, 248] width 101 height 86
click at [484, 236] on link "Request CV" at bounding box center [514, 248] width 101 height 86
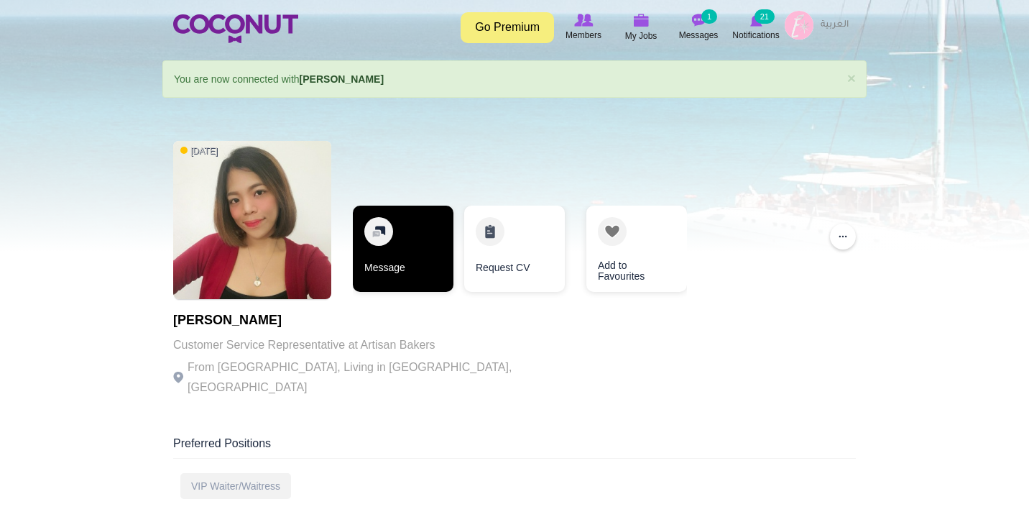
click at [402, 241] on link "Message" at bounding box center [403, 248] width 101 height 86
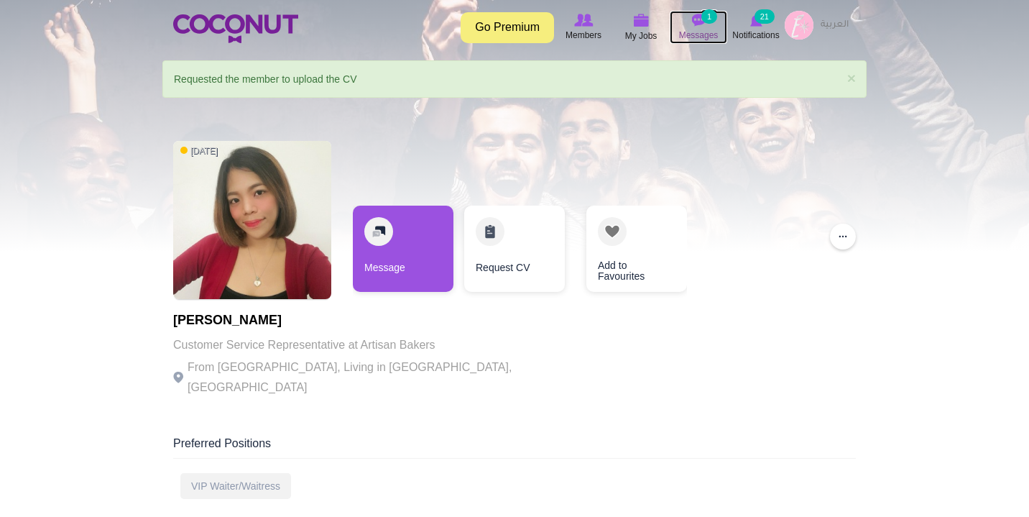
click at [699, 34] on span "Messages" at bounding box center [699, 35] width 40 height 14
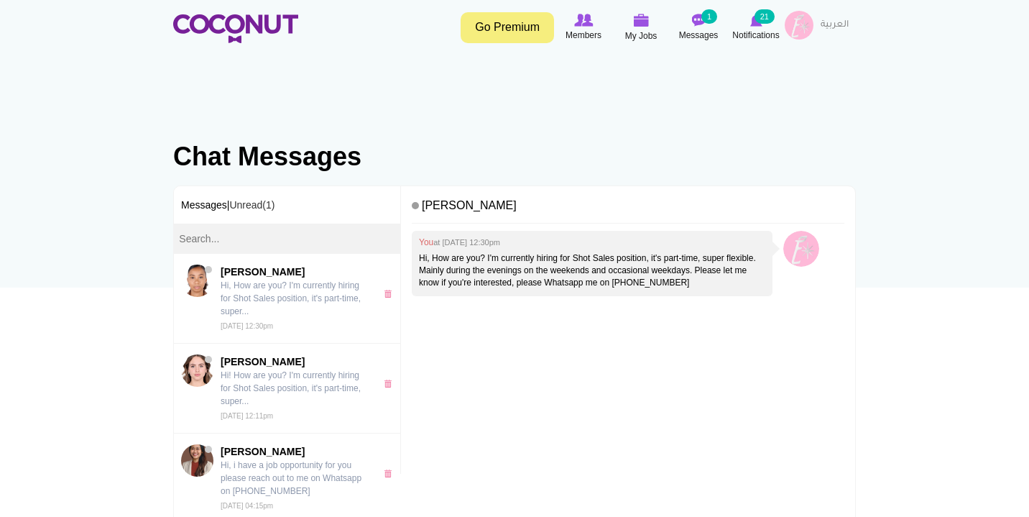
drag, startPoint x: 754, startPoint y: 282, endPoint x: 407, endPoint y: 259, distance: 347.8
click at [407, 259] on div "Tasania Banton You at Thu, Oct 09th, 2025 12:30pm Hi, How are you? I'm currentl…" at bounding box center [628, 386] width 454 height 400
copy p "Hi, How are you? I'm currently hiring for Shot Sales position, it's part-time, …"
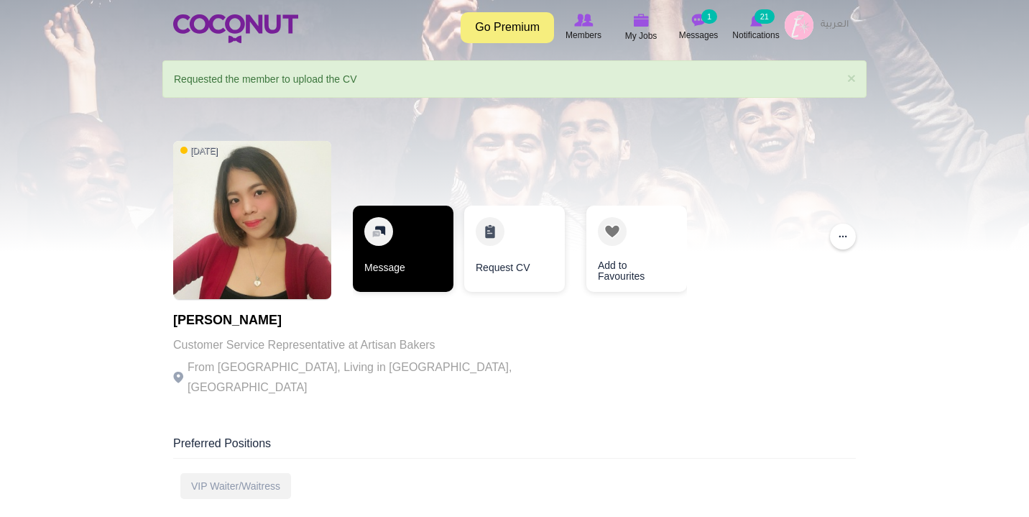
click at [419, 244] on link "Message" at bounding box center [403, 248] width 101 height 86
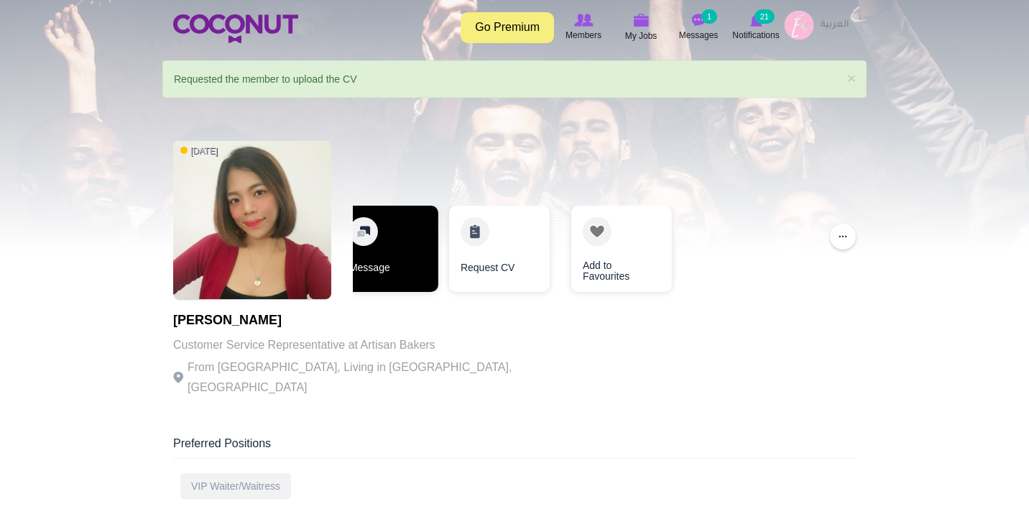
click at [409, 283] on link "Message" at bounding box center [388, 248] width 101 height 86
click at [405, 245] on link "Message" at bounding box center [381, 248] width 101 height 86
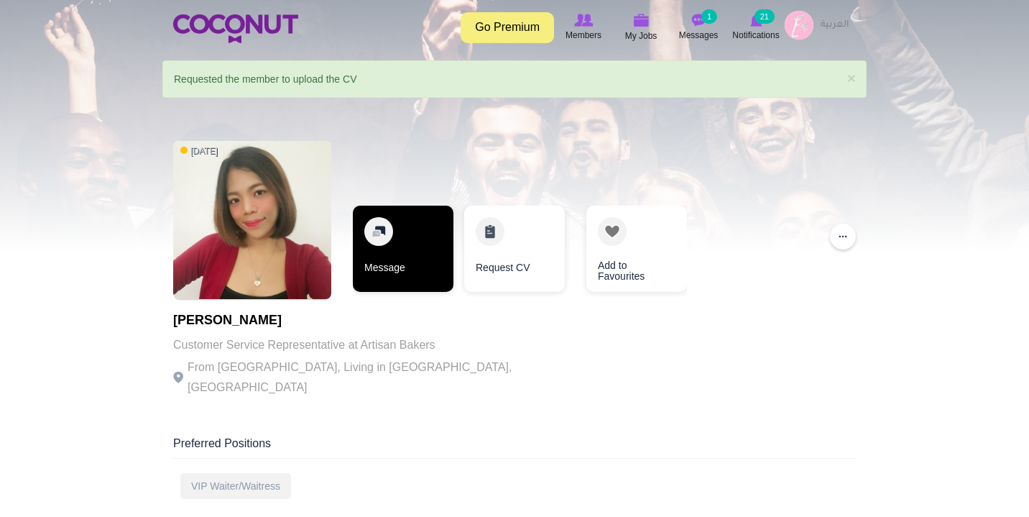
click at [366, 223] on link "Message" at bounding box center [403, 248] width 101 height 86
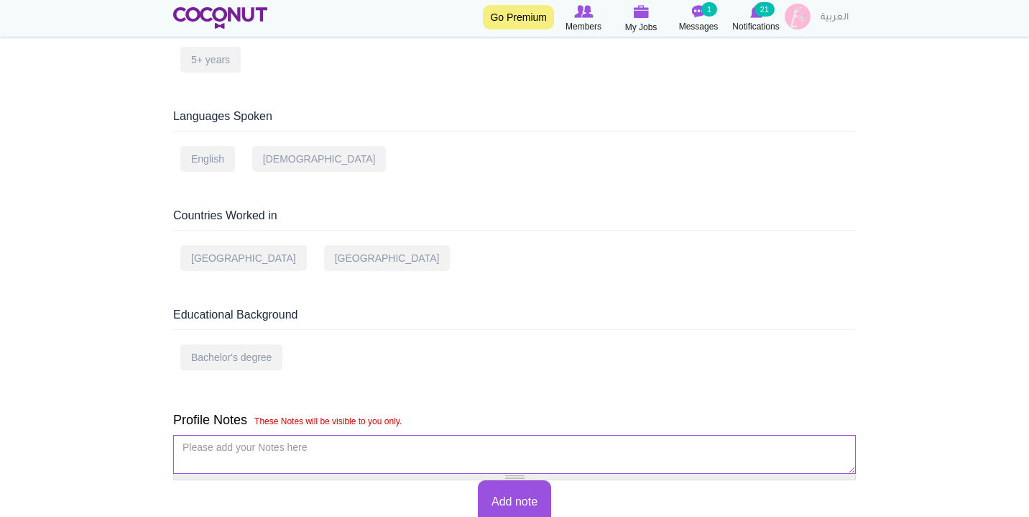
scroll to position [810, 0]
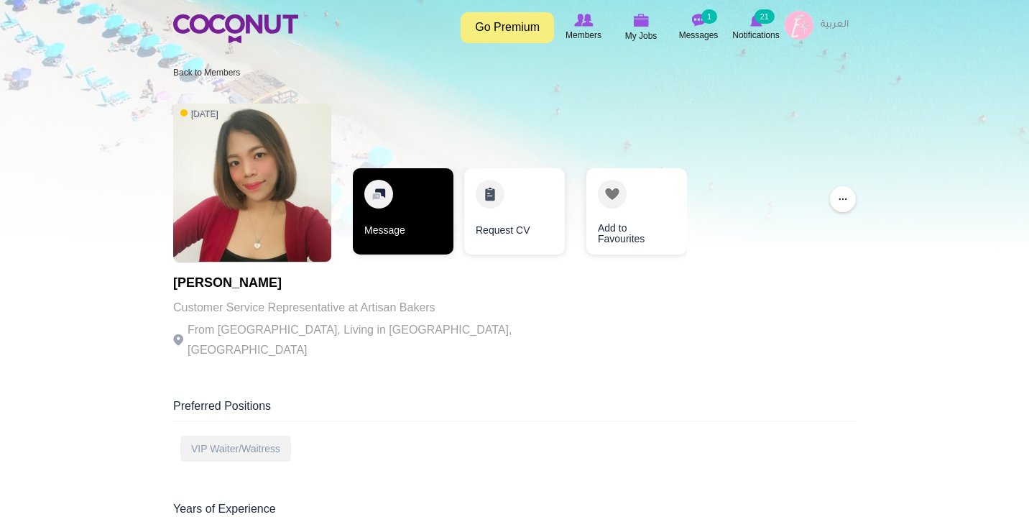
click at [416, 188] on link "Message" at bounding box center [403, 211] width 101 height 86
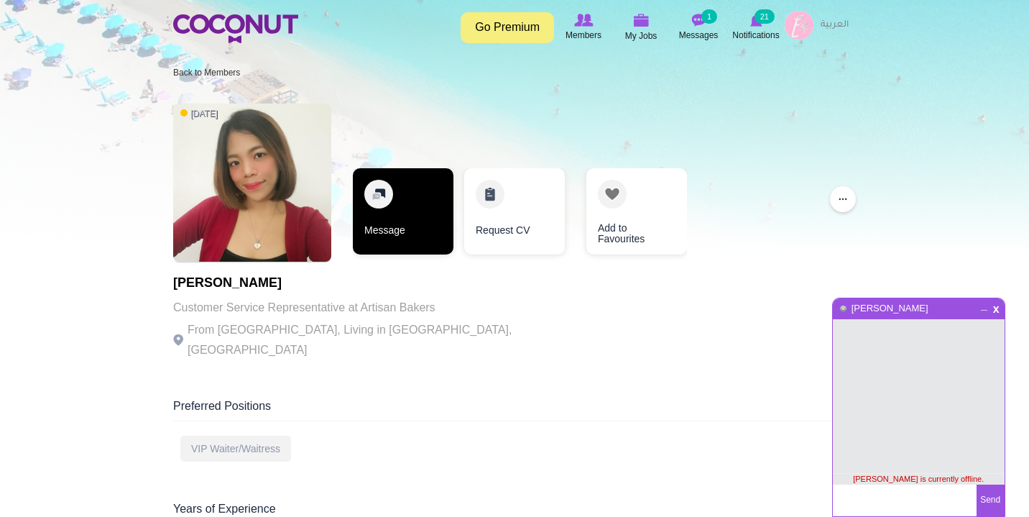
type textarea "Hi, How are you? I'm currently hiring for Shot Sales position, it's part-time, …"
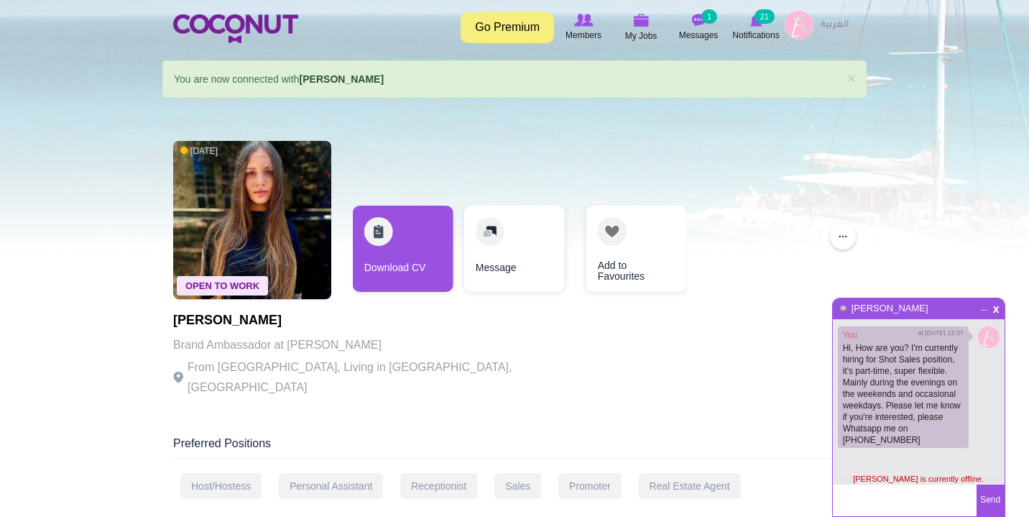
click at [457, 246] on div "Download CV Message Add to Favourites" at bounding box center [520, 251] width 334 height 93
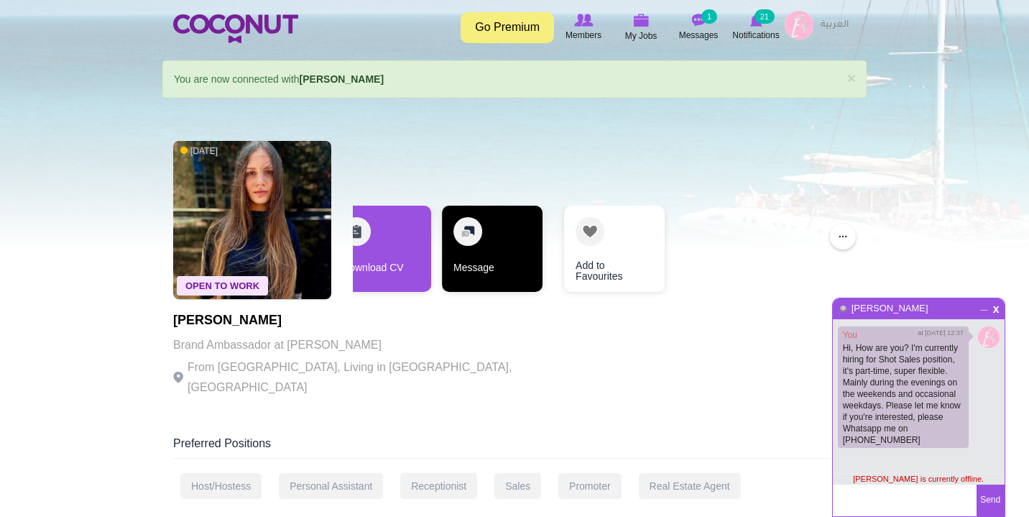
click at [451, 244] on link "Message" at bounding box center [492, 248] width 101 height 86
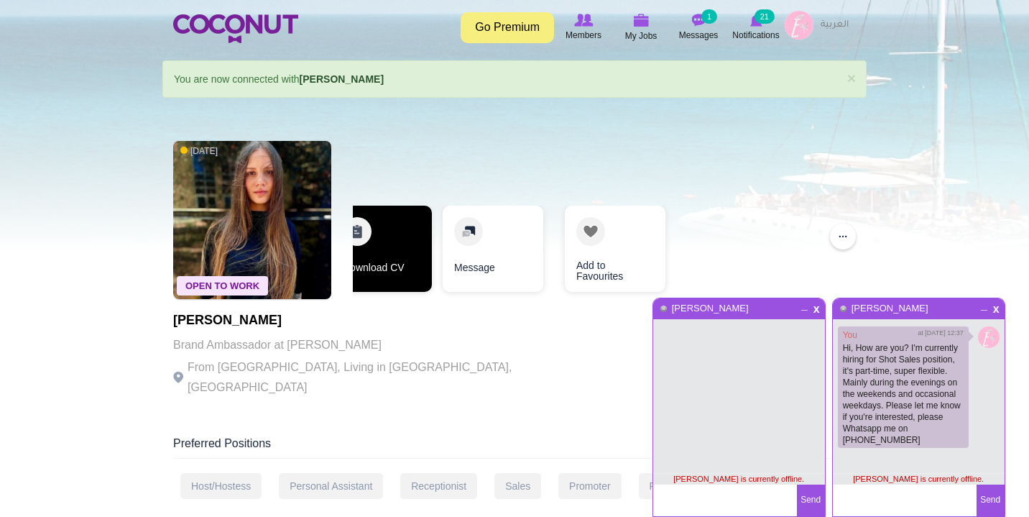
click at [422, 264] on link "Download CV" at bounding box center [381, 248] width 101 height 86
